Goal: Task Accomplishment & Management: Complete application form

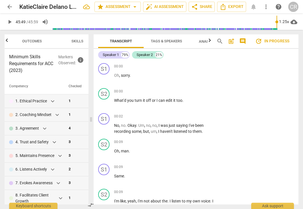
scroll to position [7324, 0]
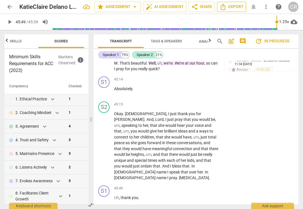
type input "2749"
click at [238, 5] on span "Export" at bounding box center [232, 6] width 24 height 7
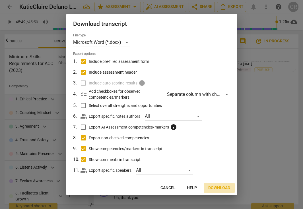
click at [217, 187] on span "Download" at bounding box center [220, 188] width 22 height 6
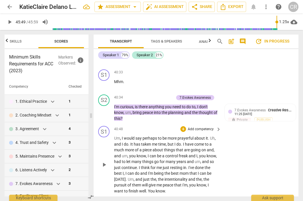
scroll to position [4065, 0]
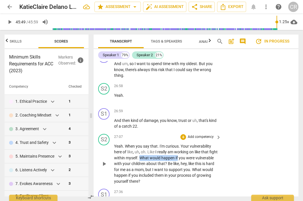
click at [164, 167] on span "want" at bounding box center [159, 169] width 10 height 5
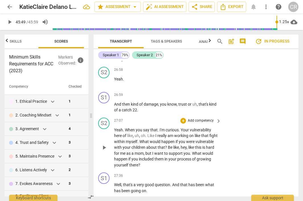
scroll to position [4082, 0]
click at [166, 137] on p "Yeah . When you say that . I'm curious . Your vulnerability here of like , uh ,…" at bounding box center [166, 146] width 104 height 41
click at [245, 115] on div "S2 play_arrow pause 27:07 + Add competency keyboard_arrow_right Yeah . When you…" at bounding box center [196, 142] width 205 height 55
click at [168, 144] on span "?" at bounding box center [166, 146] width 3 height 5
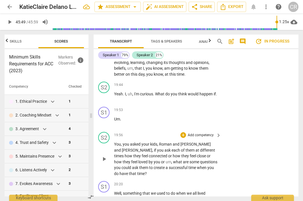
scroll to position [2991, 0]
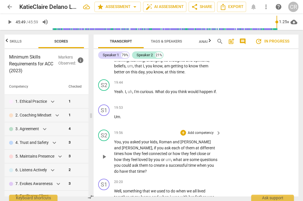
click at [115, 139] on span "You" at bounding box center [117, 141] width 7 height 5
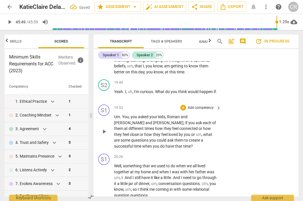
click at [123, 114] on span "You" at bounding box center [125, 116] width 7 height 5
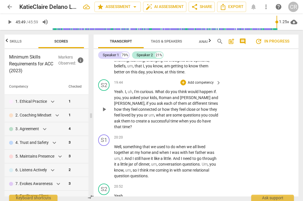
click at [217, 89] on span "." at bounding box center [216, 91] width 1 height 5
click at [173, 113] on span "what" at bounding box center [178, 115] width 10 height 5
click at [149, 113] on span "um" at bounding box center [152, 115] width 6 height 5
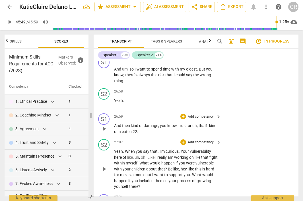
scroll to position [4016, 0]
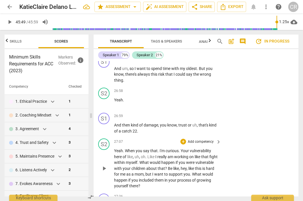
click at [165, 156] on p "Yeah . When you say that . I'm curious . Your vulnerability here of like , uh ,…" at bounding box center [166, 168] width 104 height 41
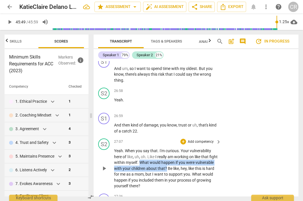
drag, startPoint x: 149, startPoint y: 134, endPoint x: 186, endPoint y: 139, distance: 37.4
click at [186, 148] on p "Yeah . When you say that . I'm curious . Your vulnerability here of like , uh ,…" at bounding box center [166, 168] width 104 height 41
copy p "What would happen if you were vulnerable with your children about that ?"
click at [161, 156] on p "Yeah . When you say that . I'm curious . Your vulnerability here of like , uh ,…" at bounding box center [166, 168] width 104 height 41
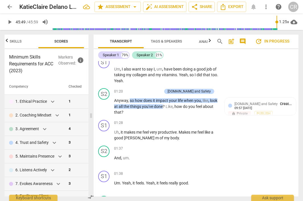
scroll to position [351, 0]
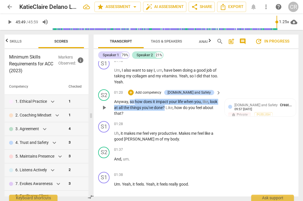
drag, startPoint x: 174, startPoint y: 104, endPoint x: 135, endPoint y: 98, distance: 39.3
click at [135, 99] on p "Anyway , so how does it impact your life when you , like , look at all the thin…" at bounding box center [166, 108] width 104 height 18
copy p "how does it impact your life when you , like , look at all the things you've do…"
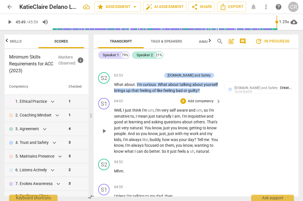
scroll to position [724, 0]
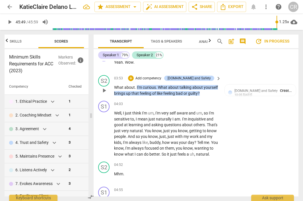
click at [159, 85] on span "What" at bounding box center [163, 87] width 10 height 5
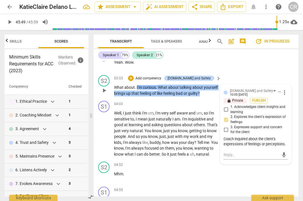
click at [200, 91] on span "?" at bounding box center [199, 93] width 2 height 5
copy p "What about talking about yourself brings up that feeling of like feeling bad or…"
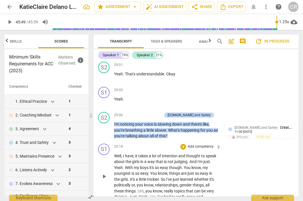
scroll to position [4445, 0]
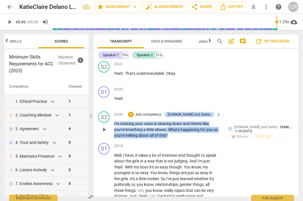
drag, startPoint x: 176, startPoint y: 103, endPoint x: 168, endPoint y: 97, distance: 10.3
click at [168, 121] on p "I'm noticing your voice is slowing down and there's like , you're breathing a l…" at bounding box center [166, 130] width 104 height 18
copy p "What's happening for you as you're talking about all of this ?"
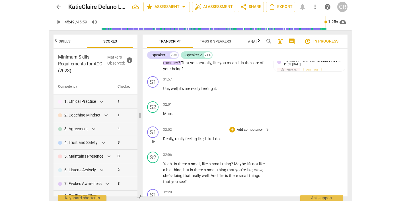
scroll to position [4929, 0]
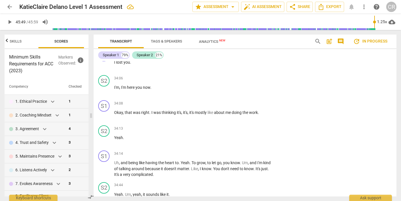
click at [9, 6] on span "arrow_back" at bounding box center [9, 6] width 7 height 7
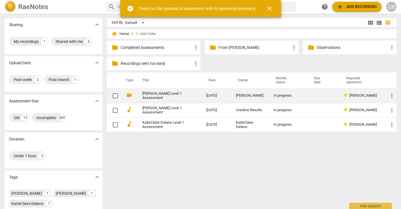
click at [154, 97] on link "[PERSON_NAME] Level 1 Assessment" at bounding box center [164, 96] width 44 height 9
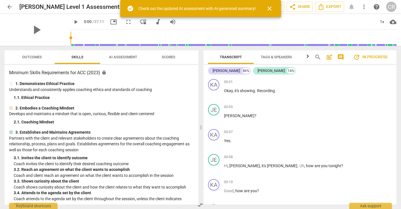
click at [269, 7] on span "close" at bounding box center [269, 8] width 7 height 7
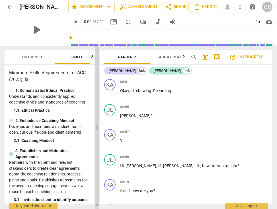
drag, startPoint x: 138, startPoint y: 128, endPoint x: 96, endPoint y: 123, distance: 42.2
click at [96, 123] on span at bounding box center [96, 128] width 3 height 164
click at [111, 94] on span "play_arrow" at bounding box center [110, 94] width 7 height 7
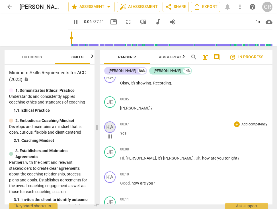
scroll to position [5, 0]
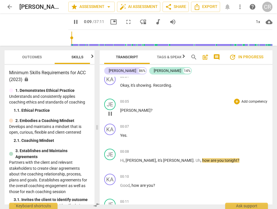
click at [110, 114] on span "pause" at bounding box center [110, 114] width 7 height 7
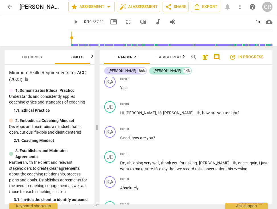
scroll to position [54, 0]
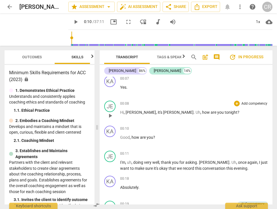
click at [110, 115] on span "play_arrow" at bounding box center [110, 116] width 7 height 7
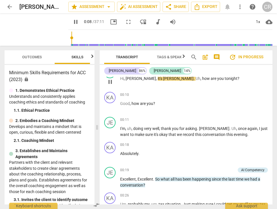
scroll to position [87, 0]
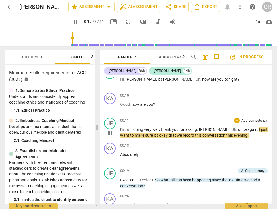
click at [107, 132] on span "pause" at bounding box center [110, 133] width 9 height 7
type input "18"
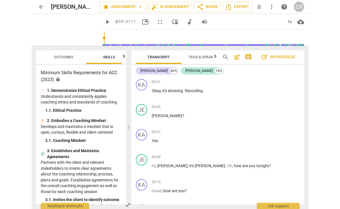
scroll to position [0, 0]
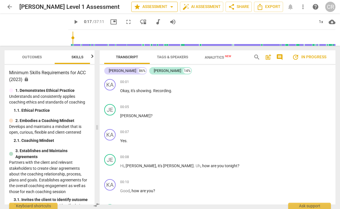
click at [156, 8] on span "star Assessment arrow_drop_down" at bounding box center [154, 6] width 41 height 7
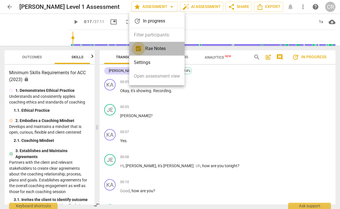
click at [138, 50] on input "checkbox" at bounding box center [139, 49] width 14 height 14
checkbox input "false"
click at [141, 62] on li "Settings" at bounding box center [156, 63] width 55 height 14
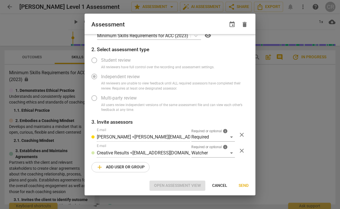
scroll to position [13, 0]
click at [219, 186] on span "Cancel" at bounding box center [219, 186] width 15 height 6
radio input "false"
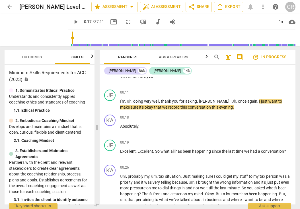
scroll to position [116, 0]
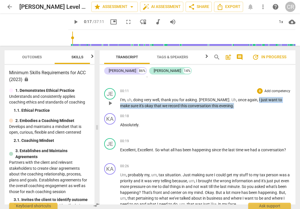
drag, startPoint x: 221, startPoint y: 107, endPoint x: 239, endPoint y: 100, distance: 19.1
click at [239, 100] on p "I'm , uh , doing very well , thank you for asking . [PERSON_NAME] . Uh , once a…" at bounding box center [205, 103] width 171 height 12
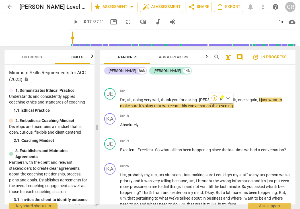
click at [215, 98] on div "+" at bounding box center [215, 98] width 6 height 6
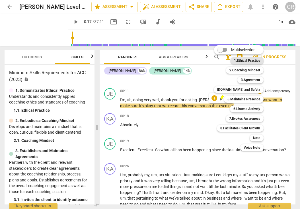
click at [252, 62] on b "1.Ethical Practice" at bounding box center [247, 60] width 26 height 7
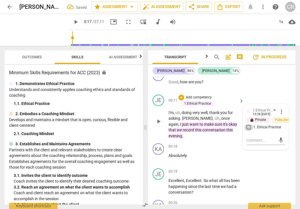
click at [248, 124] on input "1. Ethical Practice" at bounding box center [248, 127] width 9 height 7
checkbox input "true"
click at [248, 138] on textarea at bounding box center [261, 140] width 29 height 5
paste textarea "Coach applies coaching ethics and standards of coaching. Observed throughout as…"
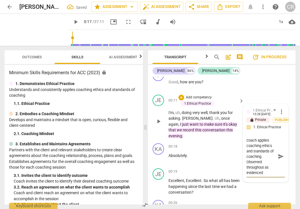
type textarea "Coach applies coaching ethics and standards of coaching. Observed throughout as…"
click at [158, 118] on span "play_arrow" at bounding box center [158, 121] width 7 height 7
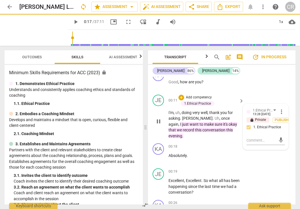
scroll to position [0, 0]
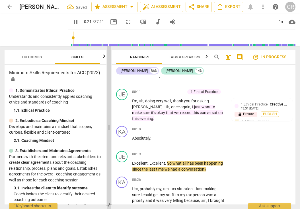
drag, startPoint x: 146, startPoint y: 128, endPoint x: 110, endPoint y: 124, distance: 36.7
click at [110, 124] on span at bounding box center [108, 128] width 3 height 164
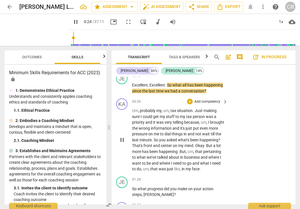
scroll to position [189, 0]
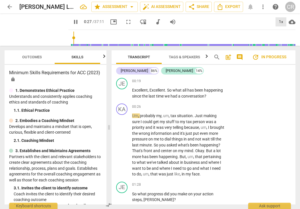
click at [278, 22] on div "1x" at bounding box center [281, 21] width 11 height 9
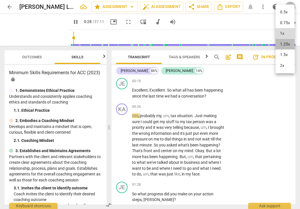
click at [283, 43] on li "1.25x" at bounding box center [285, 44] width 19 height 11
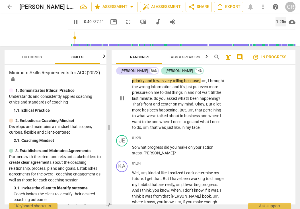
scroll to position [236, 0]
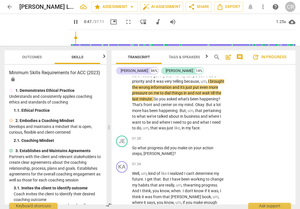
click at [103, 58] on icon "button" at bounding box center [104, 56] width 7 height 7
click at [78, 60] on span "Scores" at bounding box center [79, 58] width 27 height 8
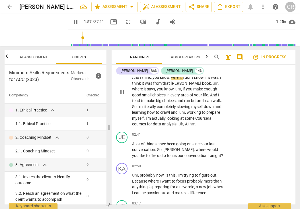
scroll to position [349, 0]
click at [279, 21] on div "1.25x" at bounding box center [281, 21] width 11 height 9
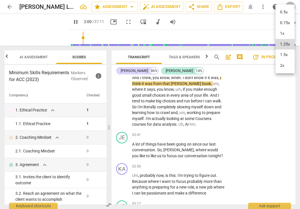
click at [285, 55] on li "1.5x" at bounding box center [285, 55] width 19 height 11
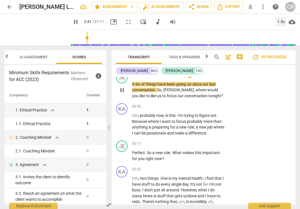
scroll to position [413, 0]
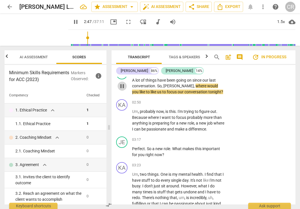
click at [122, 86] on span "pause" at bounding box center [122, 86] width 7 height 7
type input "168"
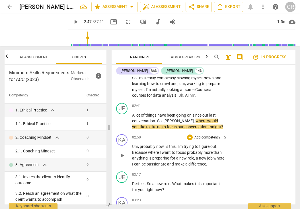
scroll to position [369, 0]
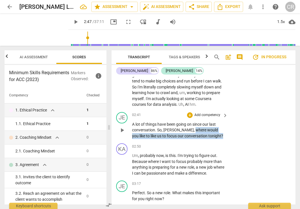
drag, startPoint x: 202, startPoint y: 137, endPoint x: 176, endPoint y: 130, distance: 27.0
click at [176, 130] on p "A lot of things have been going on since our last conversation . So , [PERSON_N…" at bounding box center [178, 131] width 93 height 18
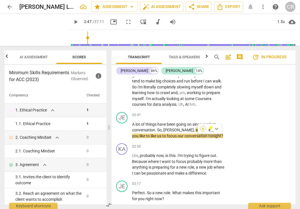
click at [203, 128] on div "+" at bounding box center [203, 129] width 6 height 6
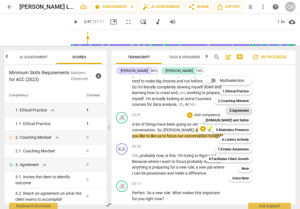
click at [236, 111] on b "3.Agreement" at bounding box center [239, 110] width 19 height 7
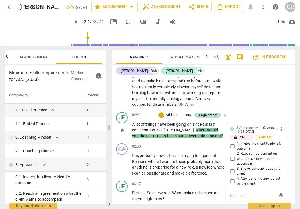
click at [232, 146] on input "1. Invites the client to identify outcome" at bounding box center [232, 146] width 9 height 7
checkbox input "true"
click at [238, 195] on textarea at bounding box center [253, 195] width 46 height 5
paste textarea "Coach invited the client to identify the their desired outcome, agenda, or focu…"
type textarea "Coach invited the client to identify the their desired outcome, agenda, or focu…"
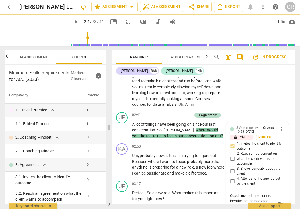
scroll to position [439, 0]
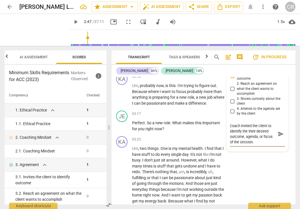
click at [272, 135] on textarea "Coach invited the client to identify the their desired outcome, agenda, or focu…" at bounding box center [253, 134] width 46 height 22
drag, startPoint x: 273, startPoint y: 136, endPoint x: 243, endPoint y: 136, distance: 29.9
click at [243, 136] on textarea "Coach invited the client to identify the their desired outcome, agenda, or focu…" at bounding box center [253, 134] width 46 height 22
type textarea "Coach invited the client to identify the their desired outcomeof the session."
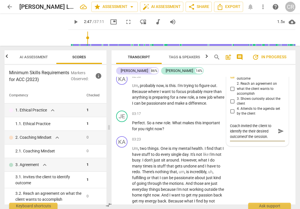
type textarea "Coach invited the client to identify the their desired outcome of the session."
click at [247, 156] on div "KA play_arrow pause 03:23 + Add competency keyboard_arrow_right Um , two things…" at bounding box center [204, 199] width 184 height 131
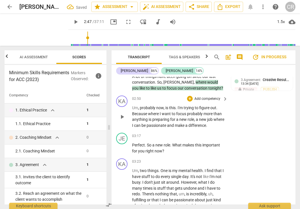
scroll to position [419, 0]
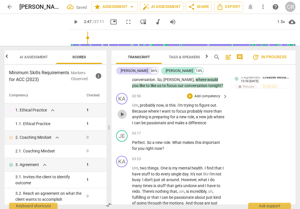
click at [121, 115] on span "play_arrow" at bounding box center [122, 114] width 7 height 7
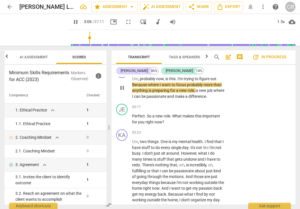
scroll to position [450, 0]
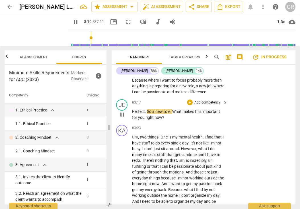
click at [122, 115] on span "pause" at bounding box center [122, 114] width 7 height 7
type input "200"
click at [168, 116] on p "Perfect . So a new role . What makes this important for you right now ?" at bounding box center [178, 115] width 93 height 12
click at [173, 112] on span "What" at bounding box center [177, 111] width 10 height 5
click at [170, 108] on div "+" at bounding box center [169, 110] width 6 height 6
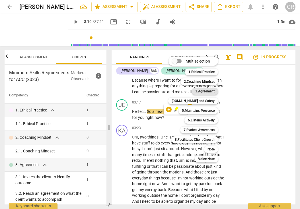
click at [213, 91] on b "3.Agreement" at bounding box center [204, 91] width 19 height 7
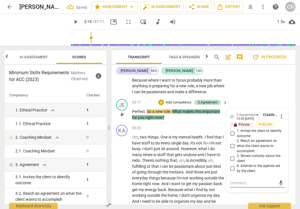
click at [231, 158] on input "3. Shows curiosity about the client" at bounding box center [232, 159] width 9 height 7
checkbox input "true"
click at [236, 181] on textarea at bounding box center [253, 183] width 46 height 5
paste textarea "The coach asked questions about what the client wants to accomplish and how it …"
type textarea "The coach asked questions about what the client wants to accomplish and how it …"
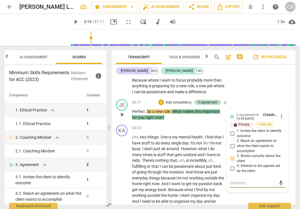
type textarea "The coach asked questions about what the client wants to accomplish and how it …"
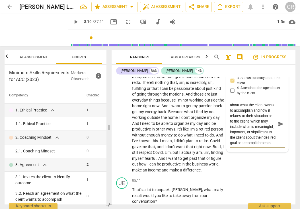
scroll to position [0, 0]
click at [250, 119] on textarea "The coach asked questions about what the client wants to accomplish and how it …" at bounding box center [253, 124] width 46 height 43
click at [240, 136] on textarea "The coach asked questions about what the client wants to accomplish and how it …" at bounding box center [253, 124] width 46 height 43
type textarea "The coach asked questions about what the client wants to accomplish i what is m…"
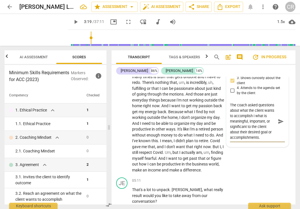
type textarea "The coach asked questions about what the client wants to accomplish in what is …"
type textarea "The coach asked questions about what the client wants to accomplish inc what is…"
type textarea "The coach asked questions about what the client wants to accomplish incl what i…"
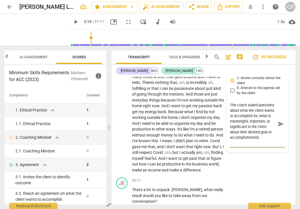
type textarea "The coach asked questions about what the client wants to accomplish incl what i…"
type textarea "The coach asked questions about what the client wants to accomplish inclu what …"
type textarea "The coach asked questions about what the client wants to accomplish includ what…"
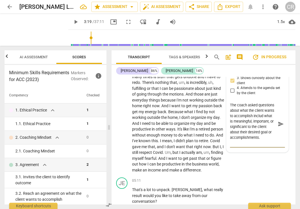
type textarea "The coach asked questions about what the client wants to accomplish includi wha…"
type textarea "The coach asked questions about what the client wants to accomplish includin wh…"
type textarea "The coach asked questions about what the client wants to accomplish including w…"
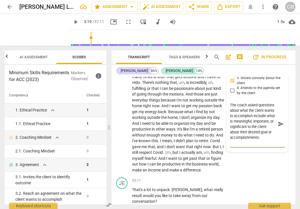
type textarea "The coach asked questions about what the client wants to accomplish including w…"
click at [174, 133] on span "money" at bounding box center [167, 135] width 13 height 5
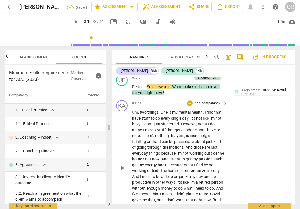
scroll to position [483, 0]
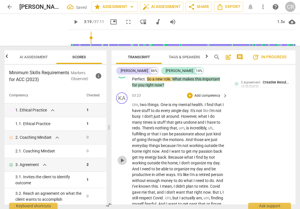
click at [123, 161] on span "play_arrow" at bounding box center [122, 160] width 7 height 7
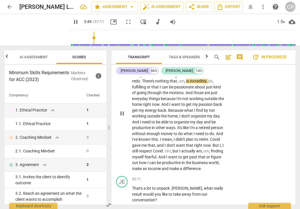
scroll to position [531, 0]
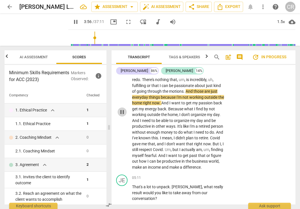
click at [121, 111] on span "pause" at bounding box center [122, 112] width 7 height 7
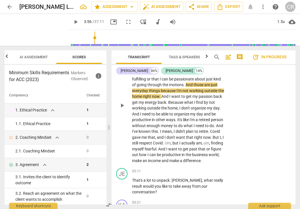
scroll to position [540, 0]
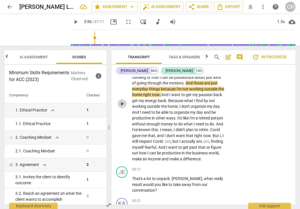
click at [123, 104] on span "play_arrow" at bounding box center [122, 104] width 7 height 7
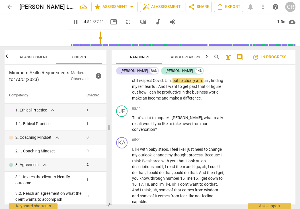
scroll to position [604, 0]
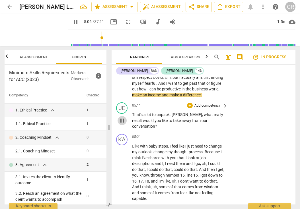
click at [123, 121] on span "pause" at bounding box center [122, 120] width 7 height 7
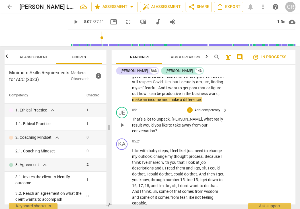
scroll to position [600, 0]
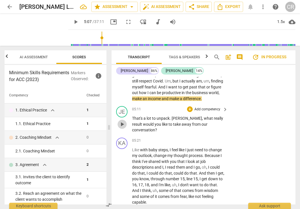
click at [122, 125] on span "play_arrow" at bounding box center [122, 124] width 7 height 7
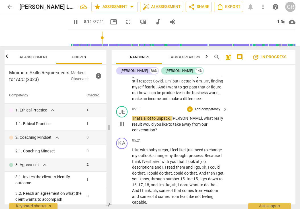
click at [122, 125] on span "pause" at bounding box center [122, 124] width 7 height 7
type input "312"
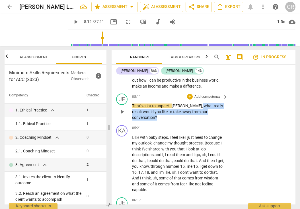
drag, startPoint x: 225, startPoint y: 113, endPoint x: 183, endPoint y: 108, distance: 41.7
click at [183, 108] on div "That's a lot to unpack . [PERSON_NAME] , what really result would you like to t…" at bounding box center [180, 112] width 96 height 18
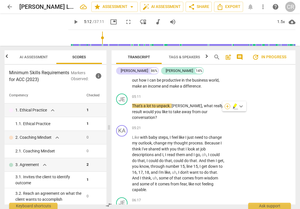
click at [226, 106] on div "+" at bounding box center [228, 107] width 6 height 6
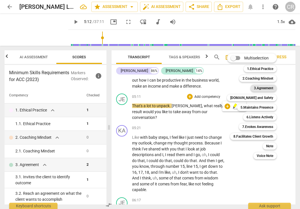
click at [260, 89] on b "3.Agreement" at bounding box center [263, 88] width 19 height 7
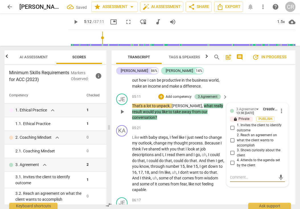
click at [231, 142] on input "2. Reach an agreement on what the client wants to accomplish" at bounding box center [232, 140] width 9 height 7
checkbox input "true"
click at [236, 178] on textarea at bounding box center [253, 177] width 46 height 5
paste textarea "Coach invited the client to identify what they would like to accomplish in the …"
type textarea "Coach invited the client to identify what they would like to accomplish in the …"
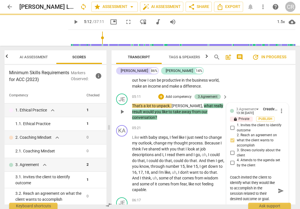
scroll to position [615, 0]
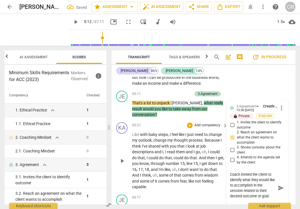
type textarea "Coach invited the client to identify what they would like to accomplish in the …"
click at [197, 156] on span "." at bounding box center [198, 158] width 2 height 5
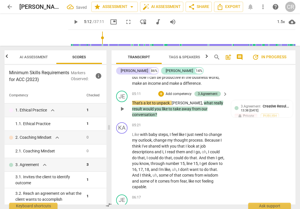
click at [121, 106] on span "play_arrow" at bounding box center [122, 109] width 7 height 7
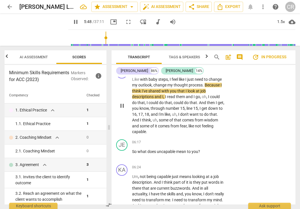
scroll to position [670, 0]
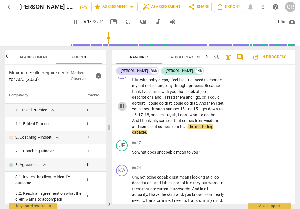
click at [122, 103] on span "pause" at bounding box center [122, 106] width 7 height 7
type input "374"
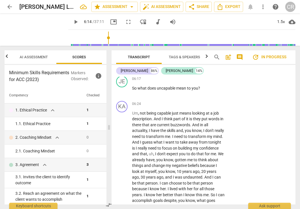
scroll to position [718, 0]
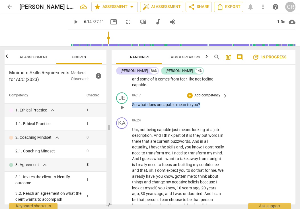
drag, startPoint x: 201, startPoint y: 100, endPoint x: 130, endPoint y: 99, distance: 71.2
click at [130, 99] on div "JE play_arrow pause 06:17 + Add competency keyboard_arrow_right So what does un…" at bounding box center [204, 102] width 184 height 25
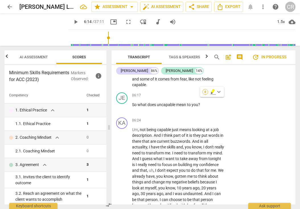
click at [204, 92] on div "+" at bounding box center [206, 92] width 6 height 6
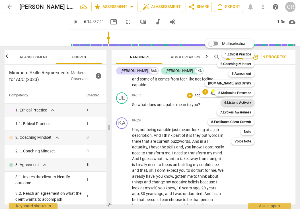
click at [245, 103] on b "6.Listens Actively" at bounding box center [238, 102] width 27 height 7
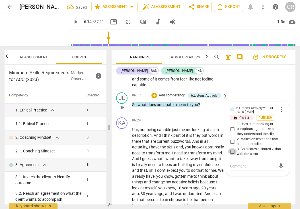
click at [230, 148] on input "3. Co-creates a shared vision with the client" at bounding box center [232, 151] width 9 height 7
checkbox input "true"
click at [233, 164] on textarea at bounding box center [253, 166] width 46 height 5
paste textarea "The coach used inquiry and questions."
type textarea "The coach used inquiry and questions."
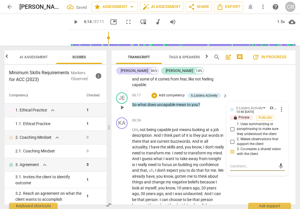
type textarea "The coach used inquiry and questions."
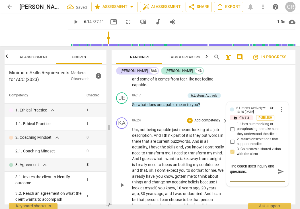
type textarea "The coach used inquiry and questions."
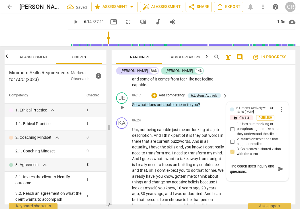
type textarea "The coach used inquiry and questions."
click at [122, 104] on span "play_arrow" at bounding box center [122, 107] width 7 height 7
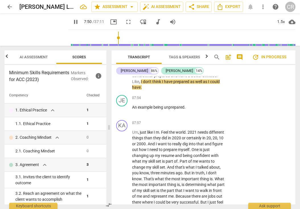
scroll to position [872, 0]
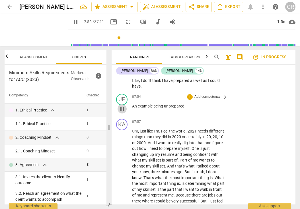
click at [122, 106] on span "pause" at bounding box center [122, 109] width 7 height 7
click at [282, 21] on div "1.5x" at bounding box center [281, 21] width 11 height 9
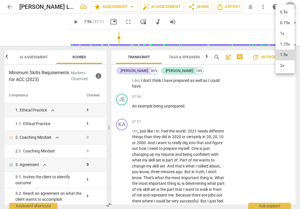
click at [284, 32] on li "1x" at bounding box center [285, 33] width 19 height 11
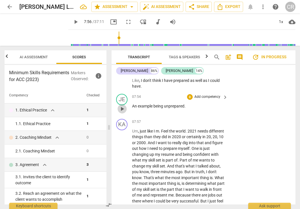
click at [120, 106] on span "play_arrow" at bounding box center [122, 109] width 7 height 7
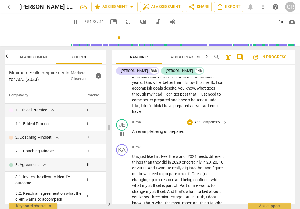
scroll to position [842, 0]
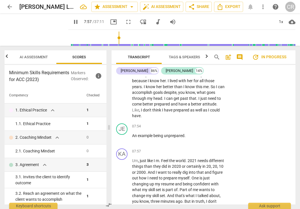
click at [139, 108] on span "Like" at bounding box center [135, 110] width 7 height 5
click at [121, 135] on span "pause" at bounding box center [122, 138] width 7 height 7
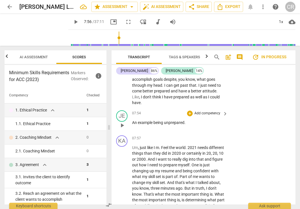
scroll to position [863, 0]
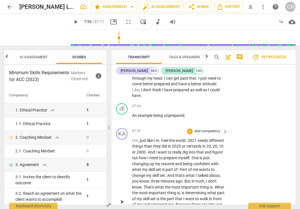
click at [135, 138] on span "Um" at bounding box center [135, 140] width 6 height 5
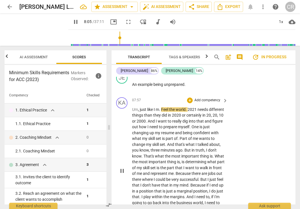
scroll to position [898, 0]
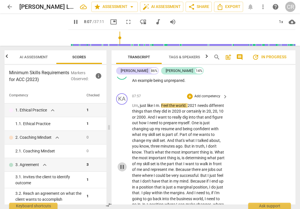
click at [120, 164] on span "pause" at bounding box center [122, 167] width 7 height 7
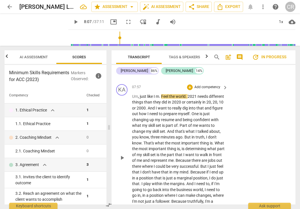
scroll to position [906, 0]
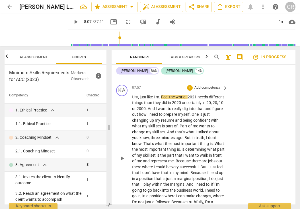
click at [133, 95] on span "Um" at bounding box center [135, 97] width 6 height 5
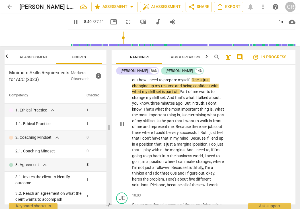
scroll to position [942, 0]
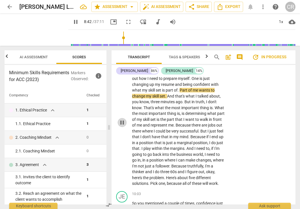
click at [121, 119] on span "pause" at bounding box center [122, 122] width 7 height 7
click at [188, 88] on span "Part" at bounding box center [184, 90] width 9 height 5
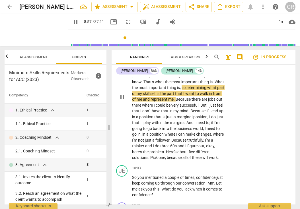
scroll to position [971, 0]
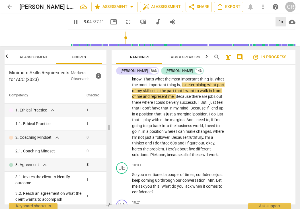
click at [281, 22] on div "1x" at bounding box center [281, 21] width 11 height 9
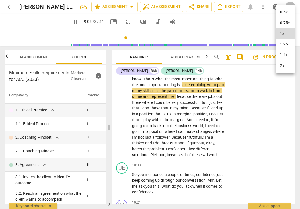
click at [283, 41] on li "1.25x" at bounding box center [285, 44] width 19 height 11
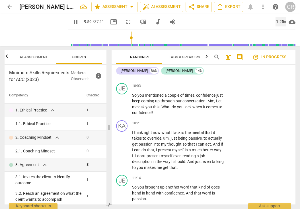
scroll to position [1061, 0]
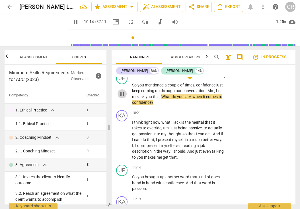
click at [122, 91] on span "pause" at bounding box center [122, 94] width 7 height 7
type input "615"
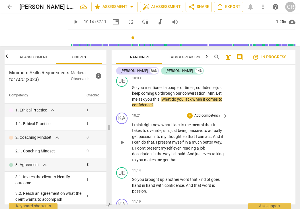
scroll to position [1058, 0]
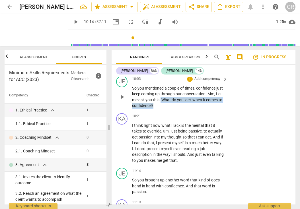
drag, startPoint x: 175, startPoint y: 100, endPoint x: 168, endPoint y: 94, distance: 9.3
click at [168, 94] on p "So you mentioned a couple of times , confidence just keep coming up through our…" at bounding box center [178, 96] width 93 height 23
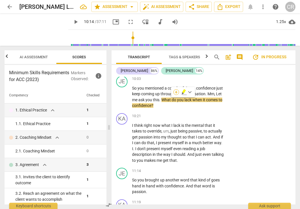
click at [175, 93] on div "+" at bounding box center [177, 92] width 6 height 6
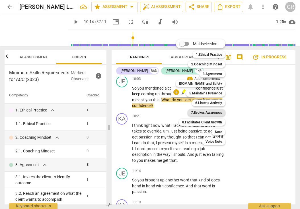
click at [211, 113] on b "7.Evokes Awareness" at bounding box center [206, 112] width 31 height 7
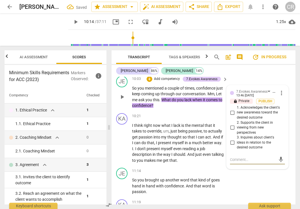
click at [231, 140] on input "3. Inquires about client's ideas in relation to the desired outcome" at bounding box center [232, 143] width 9 height 7
checkbox input "true"
click at [195, 135] on span "that" at bounding box center [192, 137] width 8 height 5
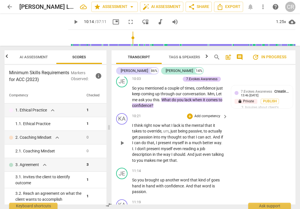
click at [122, 140] on span "play_arrow" at bounding box center [122, 143] width 7 height 7
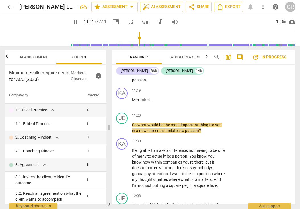
scroll to position [1171, 0]
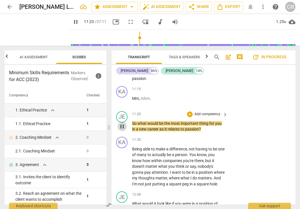
click at [122, 123] on span "pause" at bounding box center [122, 126] width 7 height 7
type input "684"
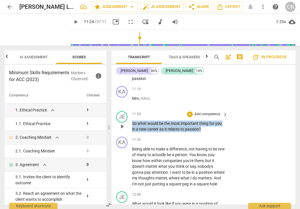
drag, startPoint x: 205, startPoint y: 121, endPoint x: 131, endPoint y: 117, distance: 74.5
click at [131, 117] on div "JE play_arrow pause 11:20 + Add competency keyboard_arrow_right So what would b…" at bounding box center [204, 122] width 184 height 26
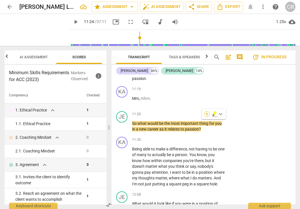
click at [206, 114] on div "+" at bounding box center [207, 114] width 6 height 6
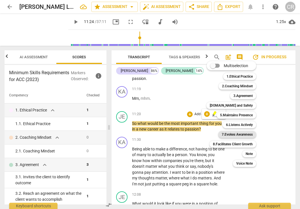
click at [237, 134] on b "7.Evokes Awareness" at bounding box center [237, 134] width 31 height 7
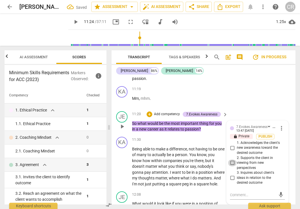
click at [231, 160] on input "2. Supports the client in viewing from new perspectives" at bounding box center [232, 163] width 9 height 7
checkbox input "true"
click at [230, 193] on textarea at bounding box center [253, 195] width 46 height 5
paste textarea "The coach co-created through conversation, dialogue, or exploration that provid…"
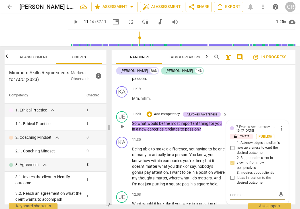
type textarea "The coach co-created through conversation, dialogue, or exploration that provid…"
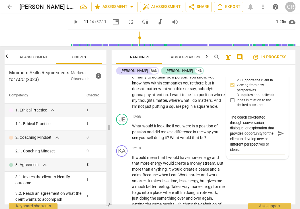
scroll to position [0, 0]
drag, startPoint x: 229, startPoint y: 118, endPoint x: 263, endPoint y: 120, distance: 33.4
click at [263, 120] on textarea "The coach co-created through conversation, dialogue, or exploration that provid…" at bounding box center [253, 134] width 46 height 38
drag, startPoint x: 246, startPoint y: 110, endPoint x: 237, endPoint y: 124, distance: 17.0
click at [237, 124] on textarea "The coach co-created through conversation, dialogue, or exploration that provid…" at bounding box center [253, 134] width 46 height 38
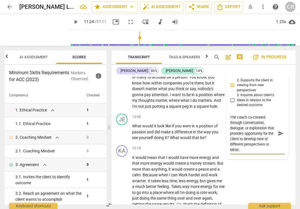
type textarea "The coachprovides opportunity for the client to develop new or different perspe…"
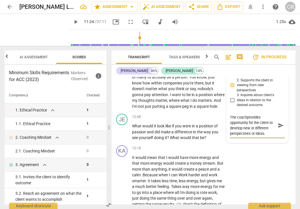
type textarea "The coach provides opportunity for the client to develop new or different persp…"
click at [192, 136] on span "would" at bounding box center [186, 138] width 12 height 5
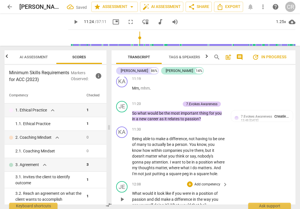
scroll to position [1185, 0]
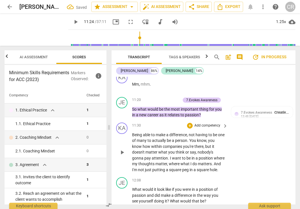
click at [121, 149] on span "play_arrow" at bounding box center [122, 152] width 7 height 7
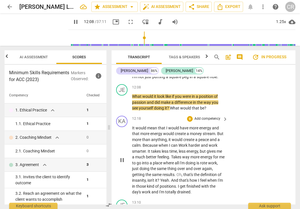
scroll to position [1279, 0]
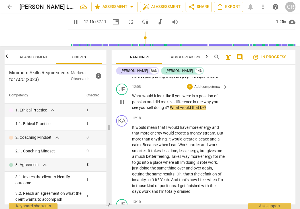
click at [122, 99] on span "pause" at bounding box center [122, 102] width 7 height 7
type input "737"
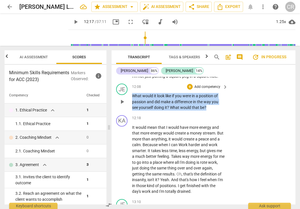
drag, startPoint x: 208, startPoint y: 104, endPoint x: 132, endPoint y: 95, distance: 76.7
click at [132, 95] on p "What would it look like if you were in a position of passion and did make a dif…" at bounding box center [178, 102] width 93 height 18
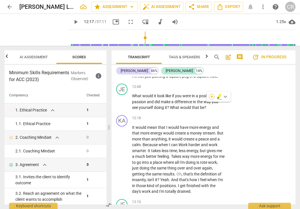
click at [212, 98] on div "+" at bounding box center [212, 97] width 6 height 6
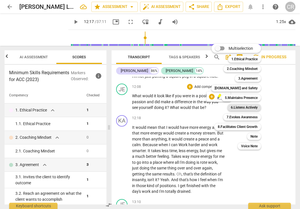
click at [244, 108] on b "6.Listens Actively" at bounding box center [244, 107] width 27 height 7
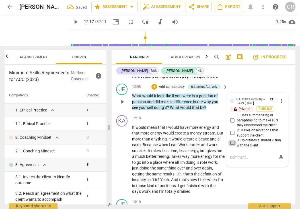
click at [232, 140] on input "3. Co-creates a shared vision with the client" at bounding box center [232, 143] width 9 height 7
checkbox input "true"
click at [234, 155] on textarea at bounding box center [253, 157] width 46 height 5
paste textarea "The coach made explorations with the client."
type textarea "The coach made explorations with the client."
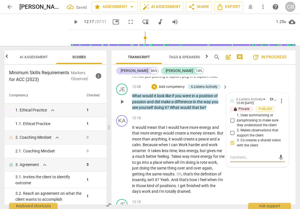
type textarea "The coach made explorations with the client."
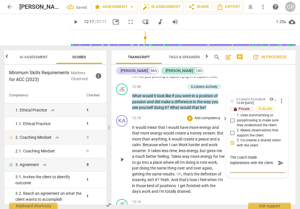
click at [182, 154] on span "Takes" at bounding box center [176, 156] width 11 height 5
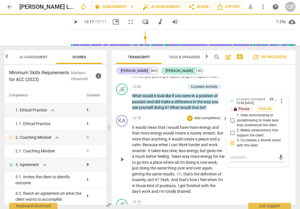
scroll to position [0, 0]
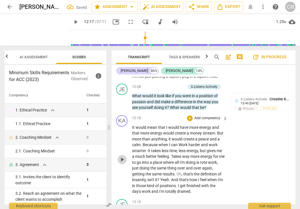
click at [121, 156] on span "play_arrow" at bounding box center [122, 159] width 7 height 7
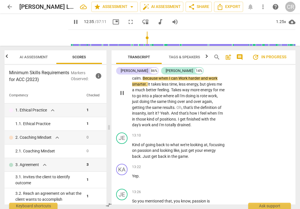
scroll to position [1347, 0]
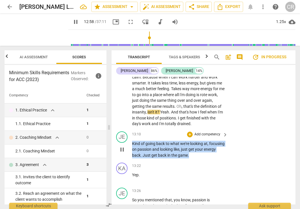
drag, startPoint x: 133, startPoint y: 138, endPoint x: 217, endPoint y: 149, distance: 85.1
click at [217, 149] on p "Kind of going back to what we're looking at , focusing on passion and looking l…" at bounding box center [178, 150] width 93 height 18
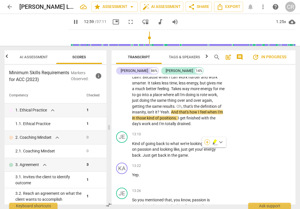
click at [207, 142] on div "+" at bounding box center [208, 143] width 6 height 6
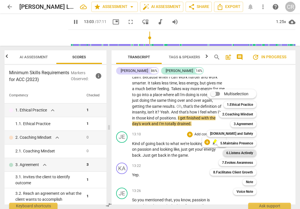
click at [240, 154] on b "6.Listens Actively" at bounding box center [239, 153] width 27 height 7
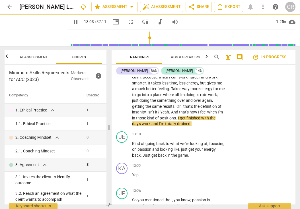
type input "784"
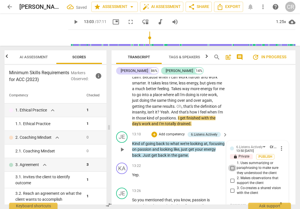
click at [232, 165] on input "1. Uses summarizing or paraphrasing to make sure they understood the client" at bounding box center [232, 168] width 9 height 7
checkbox input "true"
click at [234, 203] on textarea at bounding box center [253, 205] width 46 height 5
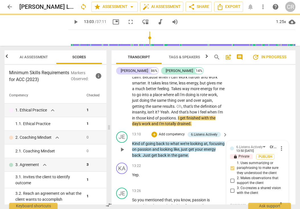
paste textarea "The coach rephrased or restated what the client said."
type textarea "The coach rephrased or restated what the client said."
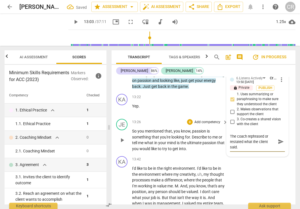
click at [200, 120] on p "Add competency" at bounding box center [207, 122] width 27 height 5
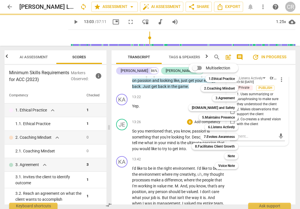
scroll to position [0, 0]
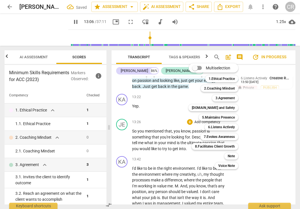
click at [152, 156] on div at bounding box center [150, 104] width 300 height 209
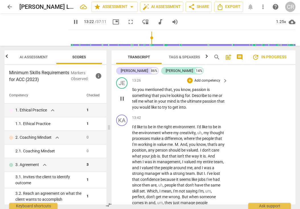
scroll to position [1458, 0]
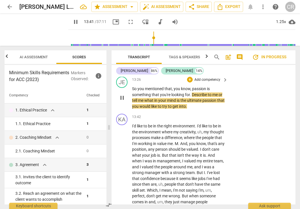
click at [123, 95] on span "pause" at bounding box center [122, 98] width 7 height 7
type input "822"
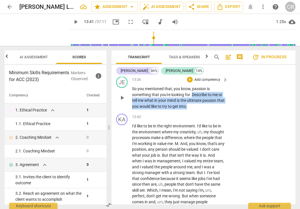
drag, startPoint x: 199, startPoint y: 103, endPoint x: 192, endPoint y: 87, distance: 16.6
click at [192, 87] on p "So you mentioned that , you know , passion is something that you're looking for…" at bounding box center [178, 97] width 93 height 23
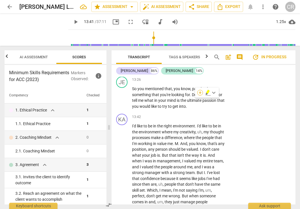
click at [200, 94] on div "+" at bounding box center [200, 93] width 6 height 6
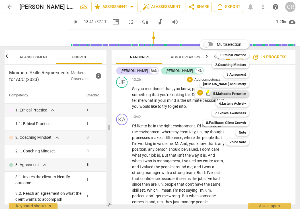
click at [240, 93] on b "5.Maintains Presence" at bounding box center [229, 94] width 33 height 7
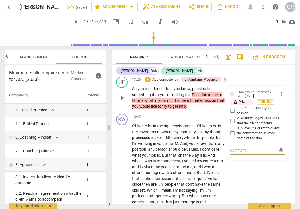
click at [231, 108] on input "1. Is curious throughout the session" at bounding box center [232, 111] width 9 height 7
checkbox input "true"
click at [235, 148] on textarea at bounding box center [253, 150] width 46 height 5
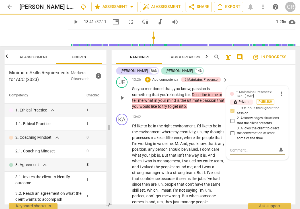
paste textarea "The coach asked questions about the client or the client’s situation."
type textarea "The coach asked questions about the client or the client’s situation."
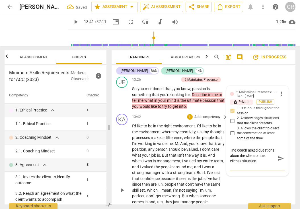
click at [175, 142] on span "." at bounding box center [174, 144] width 2 height 5
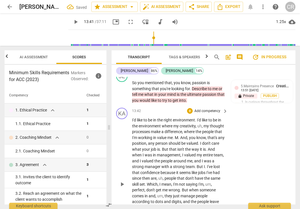
scroll to position [1468, 0]
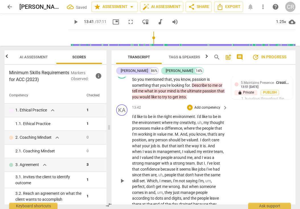
click at [132, 109] on div "KA play_arrow pause" at bounding box center [124, 177] width 16 height 144
click at [121, 178] on span "play_arrow" at bounding box center [122, 181] width 7 height 7
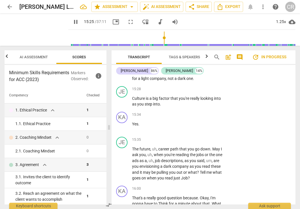
scroll to position [1635, 0]
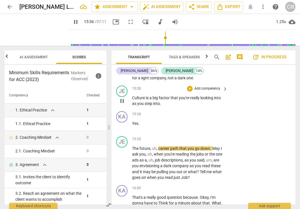
click at [123, 98] on span "pause" at bounding box center [122, 101] width 7 height 7
type input "937"
click at [133, 146] on span "The" at bounding box center [135, 148] width 7 height 5
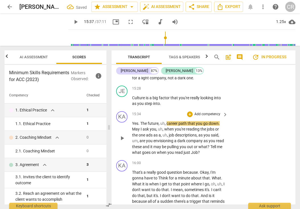
click at [141, 121] on span "The" at bounding box center [143, 123] width 7 height 5
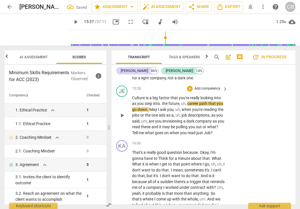
click at [186, 101] on span "," at bounding box center [187, 103] width 2 height 5
click at [145, 107] on span "May" at bounding box center [148, 109] width 9 height 5
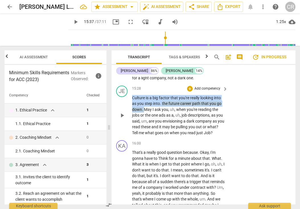
drag, startPoint x: 144, startPoint y: 100, endPoint x: 132, endPoint y: 87, distance: 17.5
click at [132, 95] on p "Culture is a big factor that you're really looking into as you step into . the …" at bounding box center [178, 115] width 93 height 41
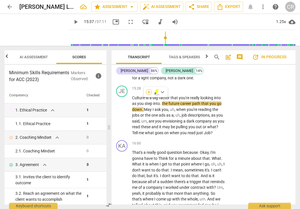
click at [149, 93] on div "+" at bounding box center [149, 92] width 6 height 6
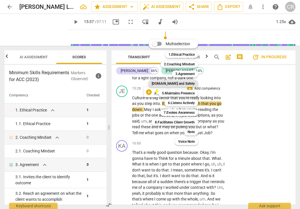
click at [178, 81] on b "[DOMAIN_NAME] and Safety" at bounding box center [173, 83] width 43 height 7
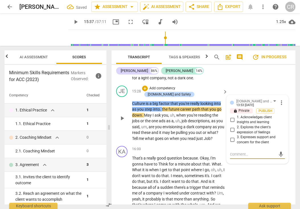
click at [230, 117] on input "1. Acknowledges client insights and learning" at bounding box center [232, 120] width 9 height 7
checkbox input "true"
click at [235, 152] on textarea at bounding box center [253, 154] width 46 height 5
paste textarea "Coach shared a comment or observation about the client’s insight, awareness, or…"
type textarea "Coach shared a comment or observation about the client’s insight, awareness, or…"
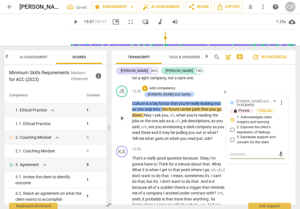
type textarea "Coach shared a comment or observation about the client’s insight, awareness, or…"
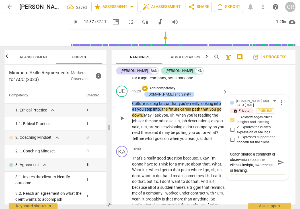
scroll to position [5, 0]
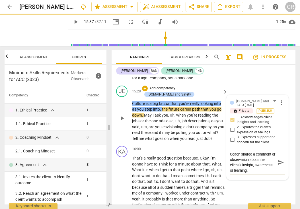
click at [176, 130] on span "be" at bounding box center [173, 132] width 5 height 5
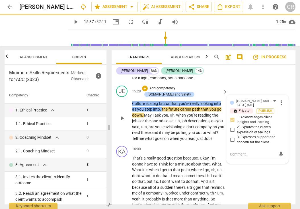
scroll to position [0, 0]
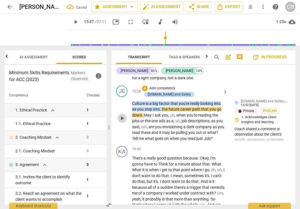
click at [122, 115] on span "play_arrow" at bounding box center [122, 118] width 7 height 7
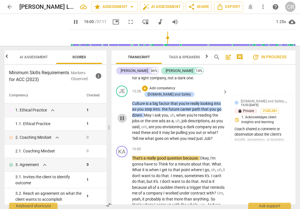
click at [123, 115] on span "pause" at bounding box center [122, 118] width 7 height 7
type input "961"
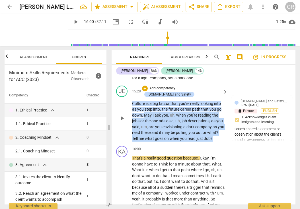
drag, startPoint x: 148, startPoint y: 129, endPoint x: 144, endPoint y: 99, distance: 30.2
click at [144, 101] on p "Culture is a big factor that you're really looking into as you step into . the …" at bounding box center [178, 121] width 93 height 41
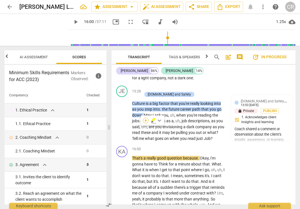
click at [145, 120] on div "+" at bounding box center [146, 121] width 6 height 6
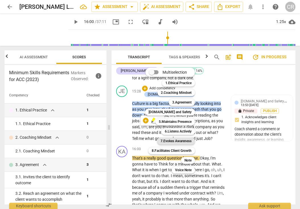
click at [181, 141] on b "7.Evokes Awareness" at bounding box center [176, 141] width 31 height 7
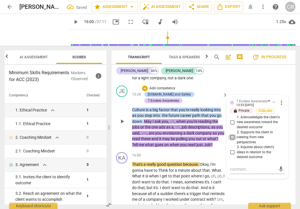
click at [232, 134] on input "2. Supports the client in viewing from new perspectives" at bounding box center [232, 137] width 9 height 7
checkbox input "true"
click at [202, 136] on p "Culture is a big factor that you're really looking into as you step into . the …" at bounding box center [178, 127] width 93 height 41
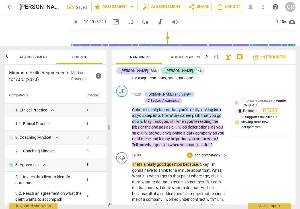
click at [132, 162] on span "That's" at bounding box center [137, 164] width 11 height 5
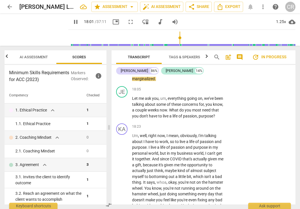
scroll to position [1880, 0]
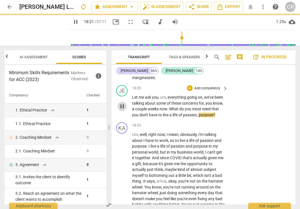
click at [123, 103] on span "pause" at bounding box center [122, 106] width 7 height 7
type input "1102"
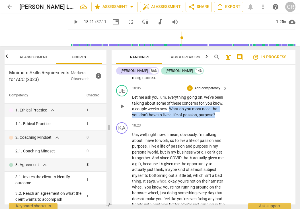
drag, startPoint x: 162, startPoint y: 107, endPoint x: 181, endPoint y: 94, distance: 23.2
click at [181, 95] on p "Let me ask you , um , everything going on , we've been talking about some of th…" at bounding box center [178, 106] width 93 height 23
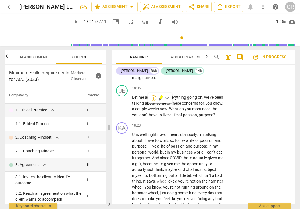
click at [154, 99] on div "+" at bounding box center [154, 98] width 6 height 6
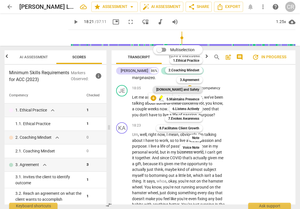
click at [184, 89] on b "[DOMAIN_NAME] and Safety" at bounding box center [177, 89] width 43 height 7
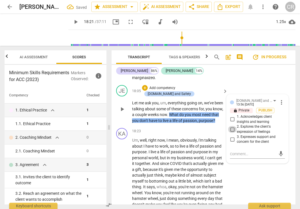
click at [232, 126] on input "2. Explores the client's expression of feelings" at bounding box center [232, 129] width 9 height 7
checkbox input "true"
click at [233, 152] on textarea at bounding box center [253, 154] width 46 height 5
paste textarea "Coach gave an invitation for further investigation or discussion."
type textarea "Coach gave an invitation for further investigation or discussion."
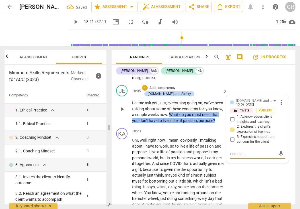
type textarea "Coach gave an invitation for further investigation or discussion."
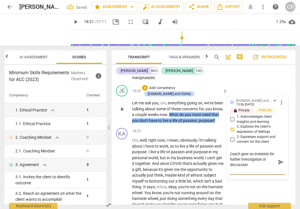
click at [254, 152] on textarea "Coach gave an invitation for further investigation or discussion." at bounding box center [253, 163] width 46 height 22
type textarea "Coach gave an invitation for further investigation or discussion"
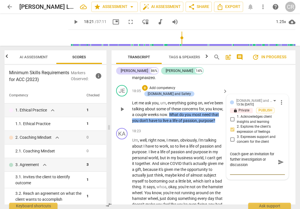
type textarea "Coach gave an invitation for further investigation or discussion a"
type textarea "Coach gave an invitation for further investigation or discussion ao"
type textarea "Coach gave an invitation for further investigation or discussion aor"
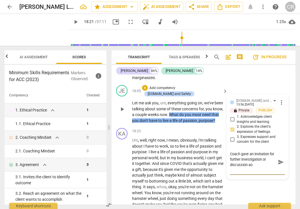
type textarea "Coach gave an invitation for further investigation or discussion aor"
type textarea "Coach gave an invitation for further investigation or discussion ao"
type textarea "Coach gave an invitation for further investigation or discussion a"
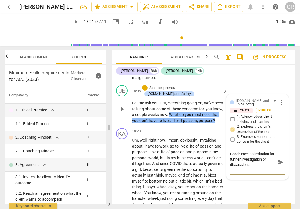
type textarea "Coach gave an invitation for further investigation or discussion ar"
type textarea "Coach gave an invitation for further investigation or discussion [PERSON_NAME]"
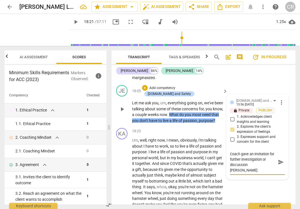
type textarea "Coach gave an invitation for further investigation or discussion [PERSON_NAME]"
type textarea "Coach gave an invitation for further investigation or discussion around"
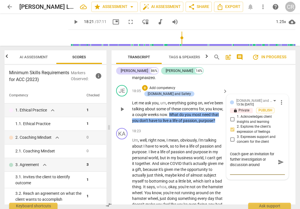
type textarea "Coach gave an invitation for further investigation or discussion around"
type textarea "Coach gave an invitation for further investigation or discussion around h"
type textarea "Coach gave an invitation for further investigation or discussion around he"
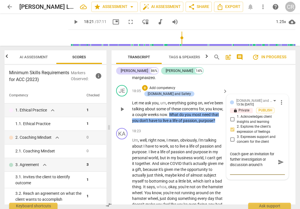
type textarea "Coach gave an invitation for further investigation or discussion around he"
type textarea "Coach gave an invitation for further investigation or discussion around h"
type textarea "Coach gave an invitation for further investigation or discussion around"
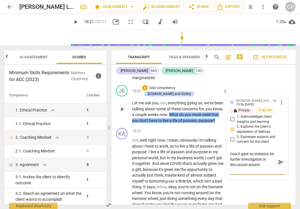
type textarea "Coach gave an invitation for further investigation or discussion around t"
type textarea "Coach gave an invitation for further investigation or discussion around th"
type textarea "Coach gave an invitation for further investigation or discussion around the"
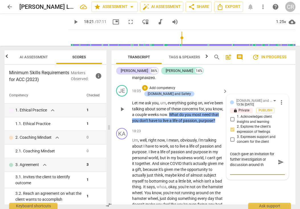
type textarea "Coach gave an invitation for further investigation or discussion around the"
type textarea "Coach gave an invitation for further investigation or discussion around the c"
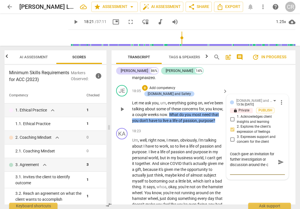
type textarea "Coach gave an invitation for further investigation or discussion around the cl"
type textarea "Coach gave an invitation for further investigation or discussion around the cli"
type textarea "Coach gave an invitation for further investigation or discussion around the clie"
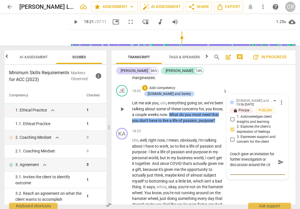
type textarea "Coach gave an invitation for further investigation or discussion around the clie"
type textarea "Coach gave an invitation for further investigation or discussion around the cli…"
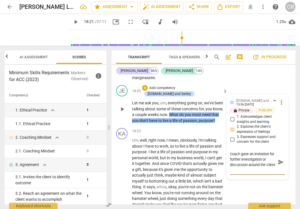
type textarea "Coach gave an invitation for further investigation or discussion around the cli…"
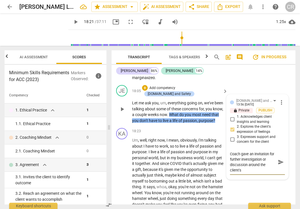
type textarea "Coach gave an invitation for further investigation or discussion around the cli…"
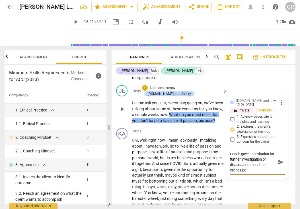
type textarea "Coach gave an invitation for further investigation or discussion around the cli…"
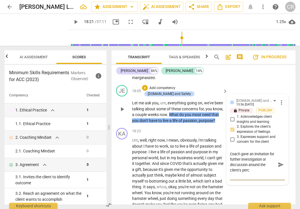
type textarea "Coach gave an invitation for further investigation or discussion around the cli…"
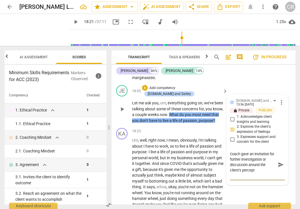
type textarea "Coach gave an invitation for further investigation or discussion around the cli…"
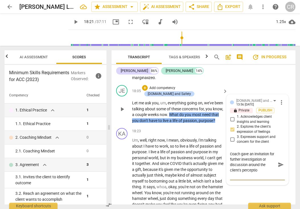
type textarea "Coach gave an invitation for further investigation or discussion around the cli…"
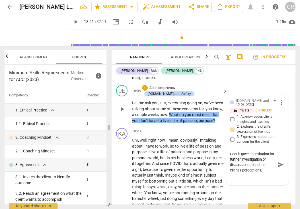
type textarea "Coach gave an invitation for further investigation or discussion around the cli…"
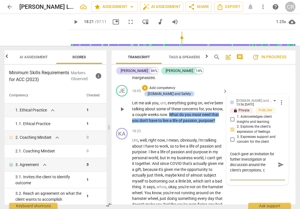
type textarea "Coach gave an invitation for further investigation or discussion around the cli…"
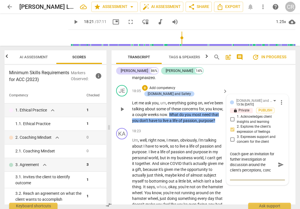
type textarea "Coach gave an invitation for further investigation or discussion around the cli…"
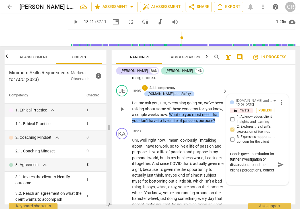
type textarea "Coach gave an invitation for further investigation or discussion around the cli…"
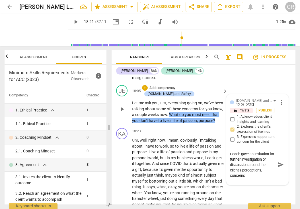
type textarea "Coach gave an invitation for further investigation or discussion around the cli…"
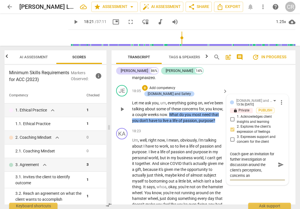
type textarea "Coach gave an invitation for further investigation or discussion around the cli…"
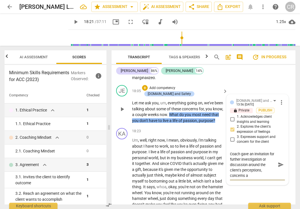
type textarea "Coach gave an invitation for further investigation or discussion around the cli…"
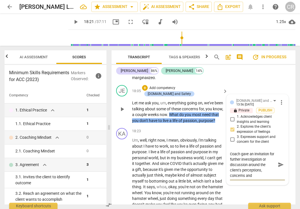
type textarea "Coach gave an invitation for further investigation or discussion around the cli…"
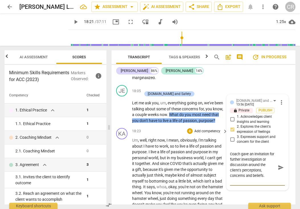
click at [187, 168] on span "the" at bounding box center [184, 170] width 7 height 5
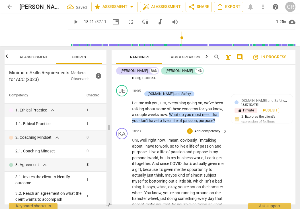
click at [134, 138] on span "Um" at bounding box center [135, 140] width 6 height 5
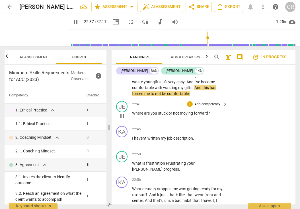
scroll to position [2248, 0]
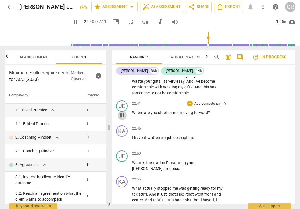
click at [123, 112] on span "pause" at bounding box center [122, 115] width 7 height 7
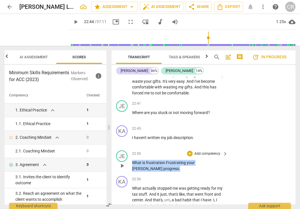
drag, startPoint x: 132, startPoint y: 139, endPoint x: 159, endPoint y: 146, distance: 27.6
click at [159, 160] on p "What is frustration Frustrating your [PERSON_NAME] progress ." at bounding box center [178, 166] width 93 height 12
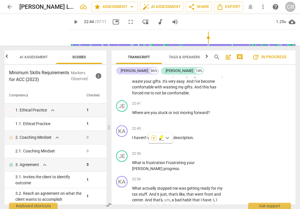
click at [154, 136] on div "+" at bounding box center [154, 138] width 6 height 6
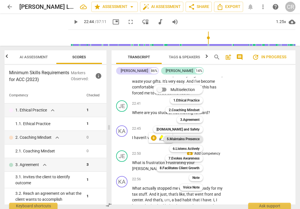
click at [186, 137] on b "5.Maintains Presence" at bounding box center [183, 139] width 33 height 7
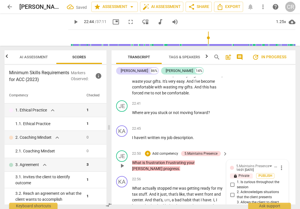
click at [232, 204] on input "3. Allows the client to direct the conversation at least some of the time" at bounding box center [232, 207] width 9 height 7
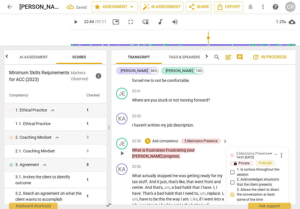
scroll to position [2274, 0]
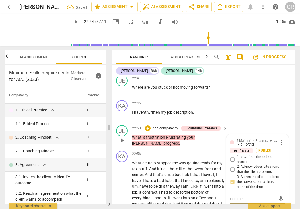
click at [233, 197] on textarea at bounding box center [253, 199] width 46 height 5
paste textarea "The coach provided space for the client freely."
click at [257, 123] on div "JE play_arrow pause 22:50 + Add competency 5.Maintains Presence keyboard_arrow_…" at bounding box center [204, 136] width 184 height 26
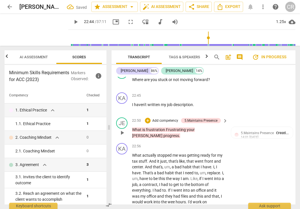
scroll to position [2285, 0]
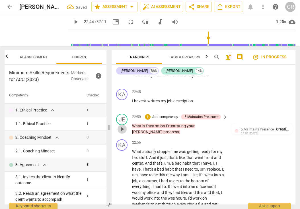
click at [122, 126] on span "play_arrow" at bounding box center [122, 129] width 7 height 7
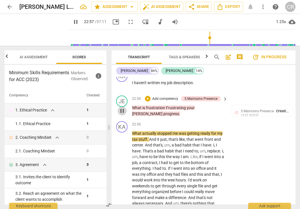
click at [122, 108] on span "pause" at bounding box center [122, 111] width 7 height 7
click at [158, 106] on span "frustration" at bounding box center [156, 108] width 20 height 5
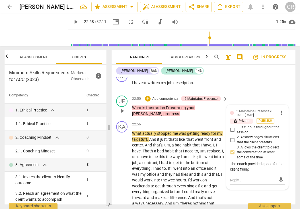
click at [158, 106] on span "frustration" at bounding box center [156, 108] width 20 height 5
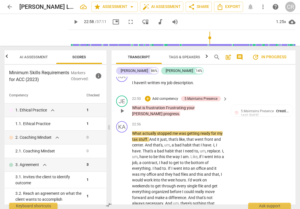
click at [158, 106] on span "frustration" at bounding box center [156, 108] width 20 height 5
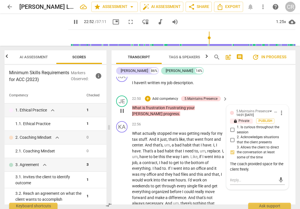
click at [122, 108] on span "pause" at bounding box center [122, 111] width 7 height 7
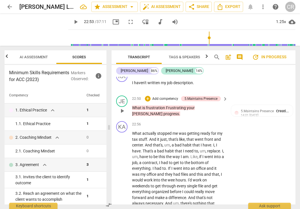
click at [161, 106] on span "frustration" at bounding box center [156, 108] width 20 height 5
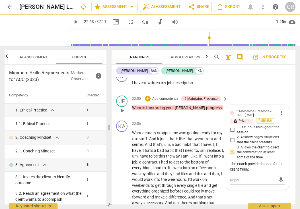
click at [182, 106] on span "[PERSON_NAME]" at bounding box center [190, 108] width 31 height 5
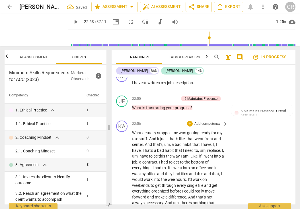
click at [135, 131] on span "What" at bounding box center [137, 133] width 10 height 5
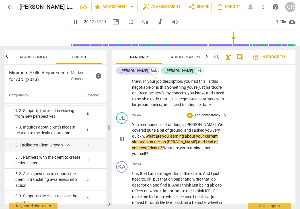
scroll to position [2613, 0]
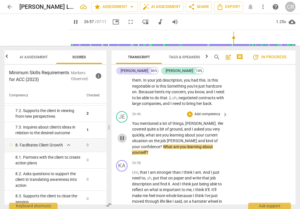
click at [123, 135] on span "pause" at bounding box center [122, 138] width 7 height 7
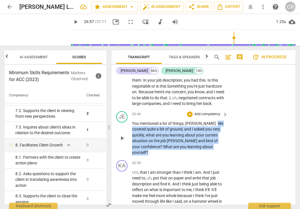
drag, startPoint x: 193, startPoint y: 121, endPoint x: 198, endPoint y: 98, distance: 24.3
click at [198, 121] on p "You mentioned a lot of things , [PERSON_NAME] . We covered quite a bit of groun…" at bounding box center [178, 138] width 93 height 35
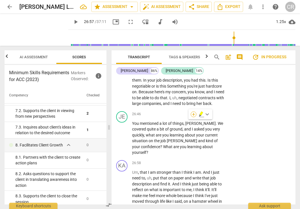
click at [193, 115] on div "+" at bounding box center [194, 115] width 6 height 6
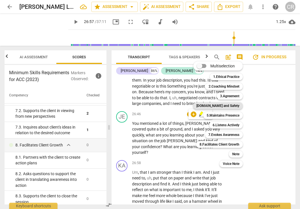
click at [221, 106] on b "[DOMAIN_NAME] and Safety" at bounding box center [218, 106] width 43 height 7
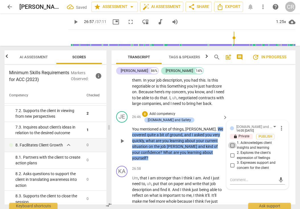
click at [232, 142] on input "1. Acknowledges client insights and learning" at bounding box center [232, 145] width 9 height 7
click at [238, 177] on textarea at bounding box center [253, 179] width 46 height 5
paste textarea "Coach inquired about the client’s insight, awareness, or learning."
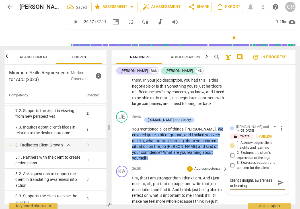
click at [201, 188] on span "being" at bounding box center [204, 190] width 11 height 5
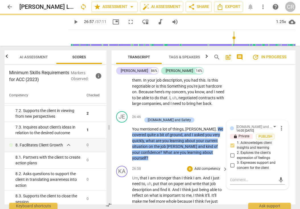
scroll to position [0, 0]
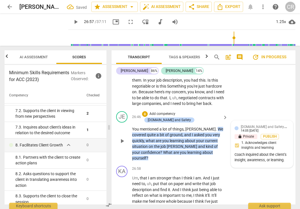
click at [253, 124] on div "[DOMAIN_NAME] and Safety Creative Results 14:05 [DATE] lock Private Publish 1. …" at bounding box center [262, 144] width 55 height 40
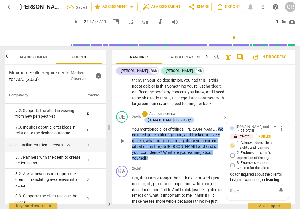
click at [262, 172] on div "Coach inquired about the client’s insight, awareness, or learning." at bounding box center [257, 177] width 55 height 11
click at [279, 125] on span "more_vert" at bounding box center [281, 128] width 7 height 7
click at [284, 103] on li "Edit" at bounding box center [286, 104] width 20 height 11
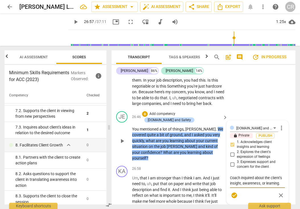
click at [270, 176] on textarea "Coach inquired about the client’s insight, awareness, or learning." at bounding box center [257, 181] width 55 height 11
click at [251, 176] on textarea "Coach inquired about the client’s insight, awareness, or learning." at bounding box center [257, 181] width 55 height 11
click at [230, 176] on textarea "Coach inquired about the client’s insight, awareness, or learning. This would b…" at bounding box center [257, 189] width 55 height 27
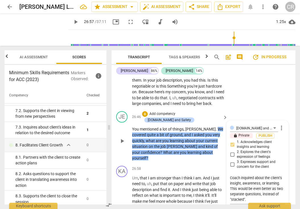
click at [233, 209] on span "check_circle" at bounding box center [234, 212] width 7 height 7
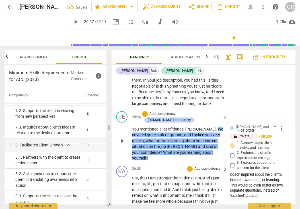
click at [180, 188] on span "And" at bounding box center [176, 190] width 8 height 5
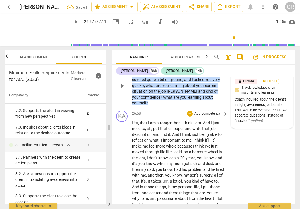
scroll to position [2671, 0]
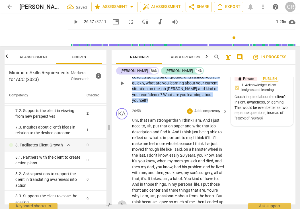
click at [124, 202] on span "play_arrow" at bounding box center [122, 205] width 7 height 7
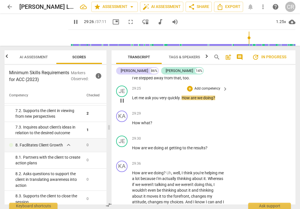
scroll to position [2885, 0]
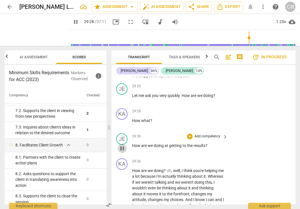
click at [123, 145] on span "pause" at bounding box center [122, 148] width 7 height 7
drag, startPoint x: 209, startPoint y: 111, endPoint x: 132, endPoint y: 110, distance: 76.9
click at [132, 131] on div "JE play_arrow pause 29:30 + Add competency keyboard_arrow_right How are we doin…" at bounding box center [204, 143] width 184 height 25
click at [211, 106] on div "+ keyboard_arrow_down" at bounding box center [220, 103] width 24 height 10
click at [213, 103] on div "+" at bounding box center [213, 103] width 6 height 6
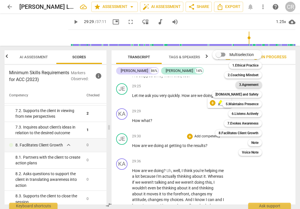
click at [255, 84] on b "3.Agreement" at bounding box center [248, 84] width 19 height 7
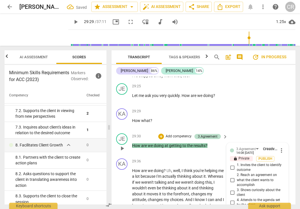
click at [231, 199] on input "4. Attends to the agenda set by the client" at bounding box center [232, 202] width 9 height 7
paste textarea "The coach follows the direction set by the client for the session."
click at [189, 186] on span "about" at bounding box center [182, 188] width 11 height 5
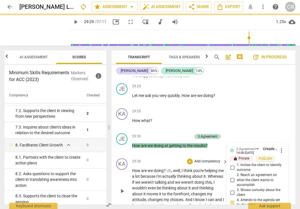
scroll to position [0, 0]
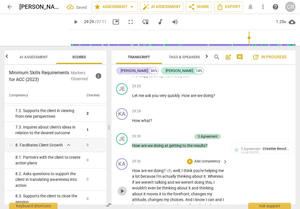
click at [123, 188] on span "play_arrow" at bounding box center [122, 191] width 7 height 7
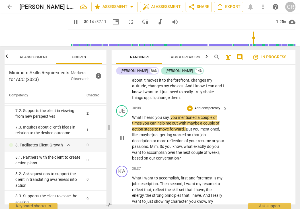
scroll to position [2995, 0]
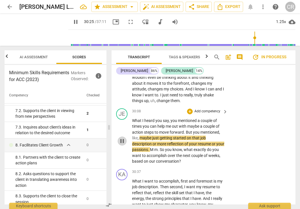
click at [124, 138] on span "pause" at bounding box center [122, 141] width 7 height 7
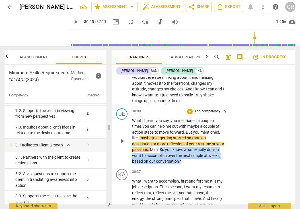
drag, startPoint x: 197, startPoint y: 123, endPoint x: 170, endPoint y: 114, distance: 28.4
click at [170, 118] on p "What I heard you say , you mentioned a couple of times you can help me out with…" at bounding box center [178, 141] width 93 height 47
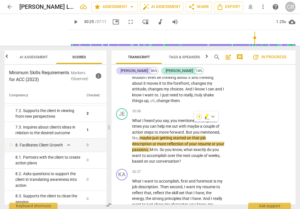
click at [200, 117] on div "+" at bounding box center [200, 117] width 6 height 6
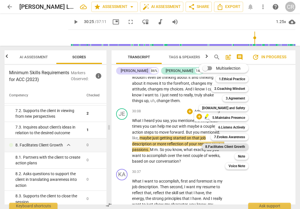
click at [209, 148] on b "8.Facilitates Client Growth" at bounding box center [225, 147] width 40 height 7
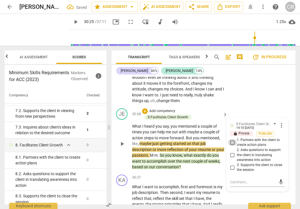
click at [230, 139] on input "1. Partners with the client to create action plans" at bounding box center [232, 142] width 9 height 7
click at [240, 180] on textarea at bounding box center [253, 182] width 46 height 5
paste textarea "The coach invited the client to identify specific action plans to support the c…"
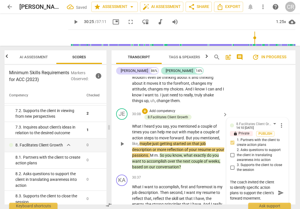
click at [179, 126] on p "What I heard you say , you mentioned a couple of times you can help me out with…" at bounding box center [178, 147] width 93 height 47
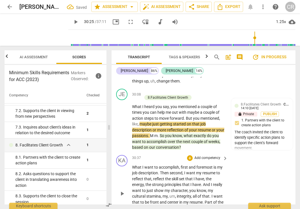
scroll to position [3020, 0]
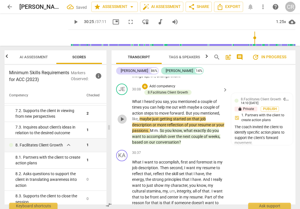
click at [122, 116] on span "play_arrow" at bounding box center [122, 119] width 7 height 7
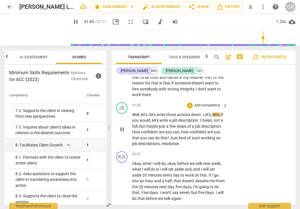
scroll to position [3141, 0]
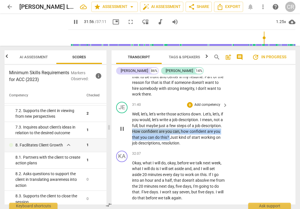
drag, startPoint x: 202, startPoint y: 98, endPoint x: 155, endPoint y: 92, distance: 47.1
click at [155, 111] on p "Well , let's , let's write those actions down . Let's , let's , if you would , …" at bounding box center [178, 128] width 93 height 35
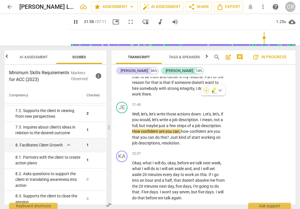
click at [208, 91] on div "+" at bounding box center [207, 91] width 6 height 6
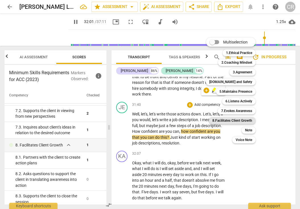
click at [251, 121] on b "8.Facilitates Client Growth" at bounding box center [233, 120] width 40 height 7
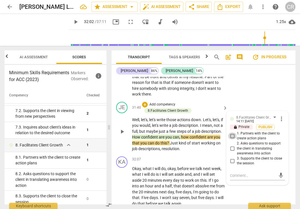
click at [232, 133] on input "1. Partners with the client to create action plans" at bounding box center [232, 136] width 9 height 7
click at [238, 173] on textarea at bounding box center [253, 175] width 46 height 5
paste textarea "The coach engaged in dialogue to co-create specific action plans with the clien…"
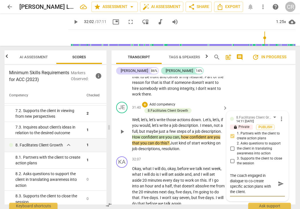
scroll to position [5, 0]
click at [164, 172] on span "will" at bounding box center [165, 174] width 7 height 5
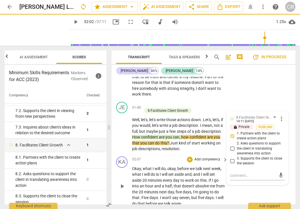
scroll to position [0, 0]
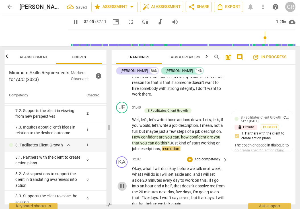
click at [123, 183] on span "pause" at bounding box center [122, 186] width 7 height 7
click at [121, 128] on span "play_arrow" at bounding box center [122, 131] width 7 height 7
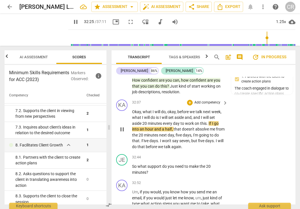
scroll to position [3201, 0]
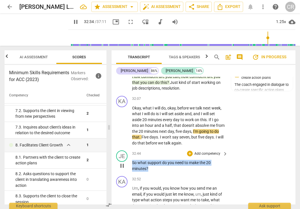
drag, startPoint x: 152, startPoint y: 127, endPoint x: 131, endPoint y: 123, distance: 21.4
click at [131, 148] on div "JE play_arrow pause 32:44 + Add competency keyboard_arrow_right So what support…" at bounding box center [204, 161] width 184 height 26
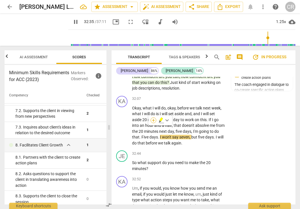
click at [155, 121] on div "+" at bounding box center [154, 121] width 6 height 6
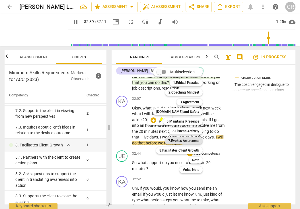
click at [196, 141] on b "7.Evokes Awareness" at bounding box center [183, 141] width 31 height 7
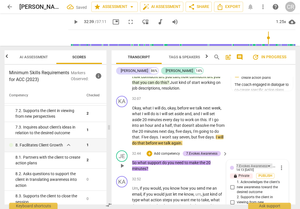
click at [262, 164] on div "7.Evokes Awareness" at bounding box center [251, 166] width 31 height 5
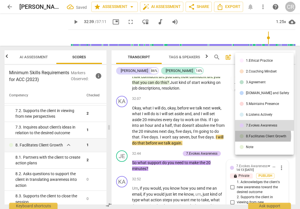
click at [257, 136] on div "8.Facilitates Client Growth" at bounding box center [266, 136] width 40 height 3
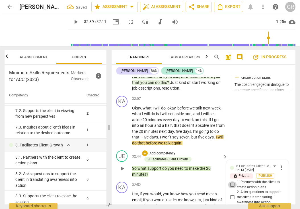
click at [231, 182] on input "1. Partners with the client to create action plans" at bounding box center [232, 185] width 9 height 7
click at [123, 166] on span "play_arrow" at bounding box center [122, 169] width 7 height 7
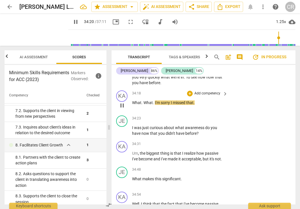
scroll to position [3421, 0]
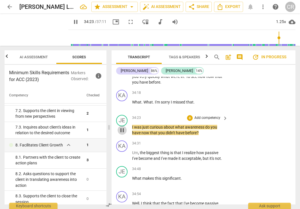
click at [122, 127] on span "pause" at bounding box center [122, 130] width 7 height 7
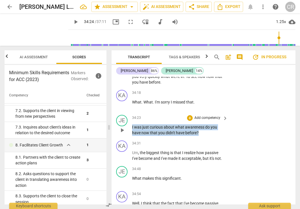
drag, startPoint x: 132, startPoint y: 83, endPoint x: 213, endPoint y: 92, distance: 81.9
click at [213, 113] on div "JE play_arrow pause 34:23 + Add competency keyboard_arrow_right I was just curi…" at bounding box center [204, 126] width 184 height 26
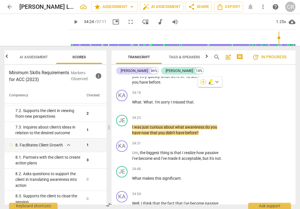
click at [204, 81] on div "+" at bounding box center [204, 82] width 6 height 6
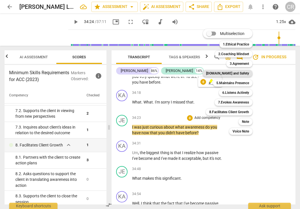
click at [245, 73] on b "[DOMAIN_NAME] and Safety" at bounding box center [227, 73] width 43 height 7
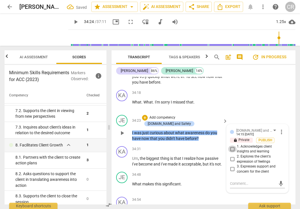
click at [231, 146] on input "1. Acknowledges client insights and learning" at bounding box center [232, 149] width 9 height 7
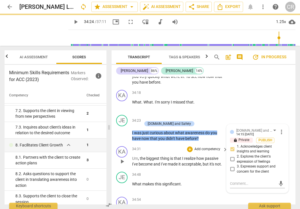
click at [154, 162] on span "and" at bounding box center [158, 164] width 8 height 5
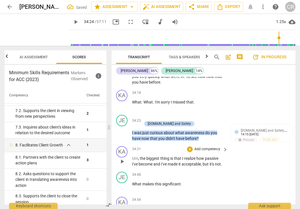
click at [121, 158] on span "play_arrow" at bounding box center [122, 161] width 7 height 7
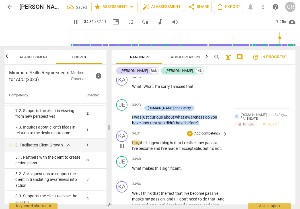
scroll to position [3446, 0]
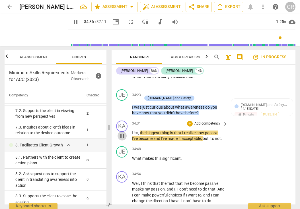
click at [124, 133] on span "pause" at bounding box center [122, 136] width 7 height 7
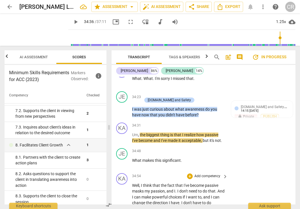
scroll to position [3441, 0]
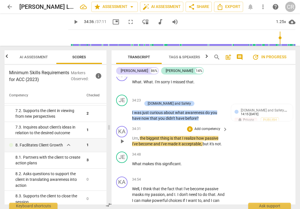
click at [121, 138] on span "play_arrow" at bounding box center [122, 141] width 7 height 7
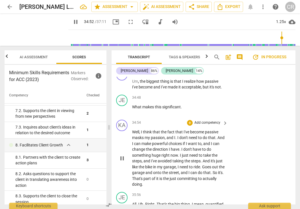
scroll to position [3499, 0]
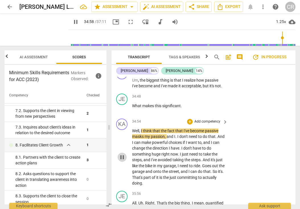
click at [122, 154] on span "pause" at bounding box center [122, 157] width 7 height 7
click at [121, 154] on span "play_arrow" at bounding box center [122, 157] width 7 height 7
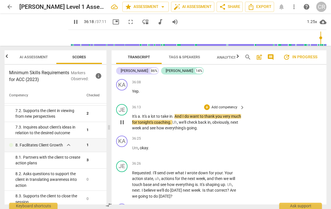
scroll to position [3209, 0]
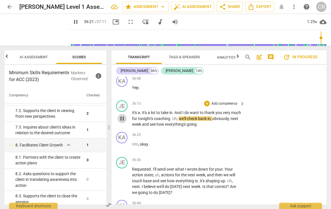
click at [122, 115] on span "pause" at bounding box center [122, 118] width 7 height 7
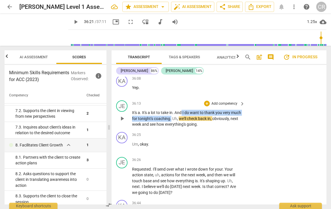
drag, startPoint x: 182, startPoint y: 87, endPoint x: 182, endPoint y: 93, distance: 5.4
click at [182, 110] on p "It's a . It's a lot to take in . And I do want to thank you very much for tonig…" at bounding box center [187, 119] width 110 height 18
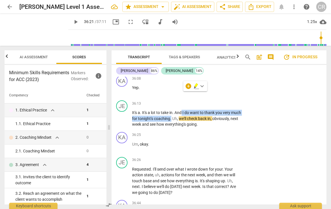
scroll to position [0, 0]
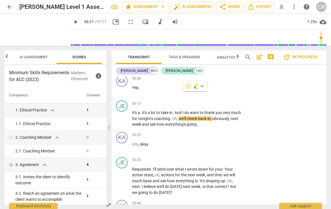
click at [189, 86] on div "+" at bounding box center [189, 86] width 6 height 6
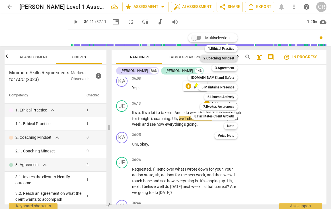
click at [219, 57] on b "2.Coaching Mindset" at bounding box center [219, 58] width 31 height 7
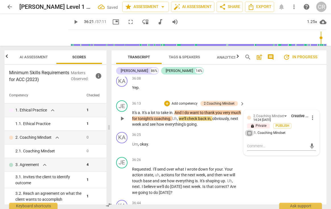
click at [248, 130] on input "1. Coaching Mindset" at bounding box center [249, 133] width 9 height 7
click at [253, 144] on textarea at bounding box center [277, 146] width 60 height 5
paste textarea "Coach remained in a coaching mindset throughout the conversation as evidenced t…"
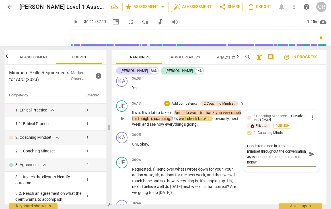
scroll to position [5, 0]
click at [189, 132] on div "36:25 + Add competency keyboard_arrow_right Um , okay ." at bounding box center [188, 142] width 113 height 21
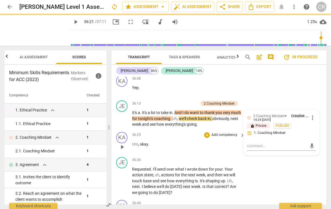
scroll to position [0, 0]
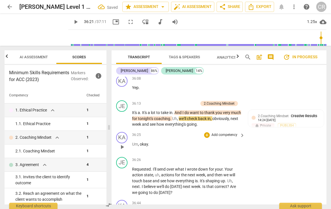
click at [122, 144] on span "play_arrow" at bounding box center [122, 147] width 7 height 7
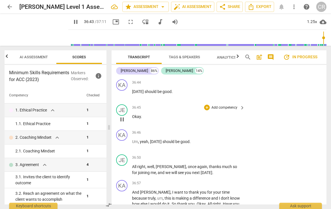
scroll to position [3329, 0]
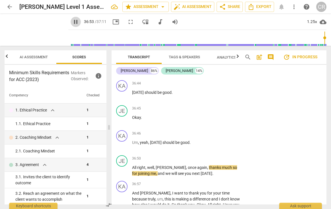
click at [72, 21] on span "pause" at bounding box center [75, 22] width 7 height 7
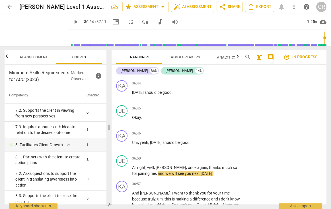
scroll to position [364, 0]
click at [264, 6] on span "Export" at bounding box center [260, 6] width 24 height 7
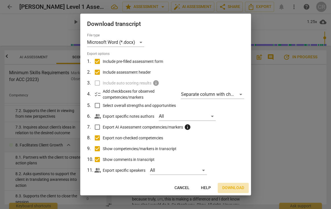
click at [236, 188] on span "Download" at bounding box center [234, 188] width 22 height 6
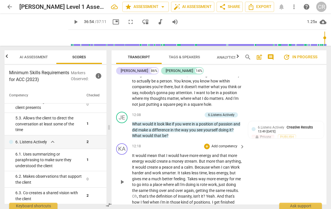
scroll to position [1124, 0]
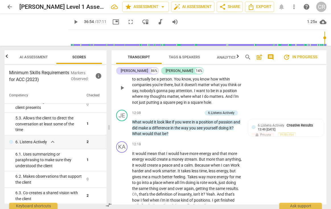
click at [232, 96] on p "Being able to make a difference , not having to be one of many to actually be a…" at bounding box center [187, 87] width 110 height 35
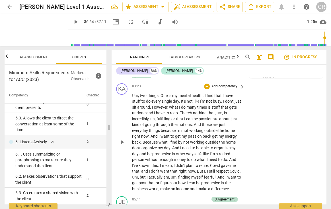
scroll to position [464, 0]
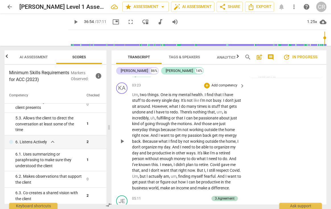
click at [247, 123] on div "KA play_arrow pause 03:23 + Add competency keyboard_arrow_right Um , two things…" at bounding box center [219, 136] width 215 height 113
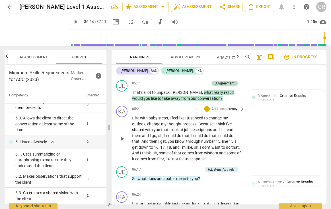
scroll to position [598, 0]
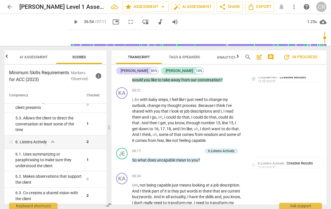
click at [10, 5] on span "arrow_back" at bounding box center [9, 6] width 7 height 7
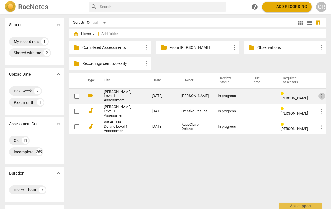
click at [320, 97] on span "more_vert" at bounding box center [322, 96] width 7 height 7
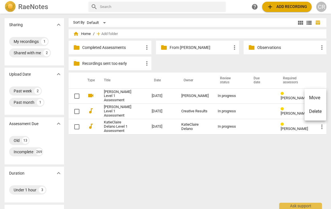
click at [316, 96] on li "Move" at bounding box center [316, 98] width 22 height 14
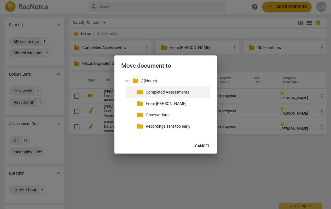
click at [181, 90] on p "Completed Assessments" at bounding box center [177, 92] width 62 height 6
